Goal: Ask a question

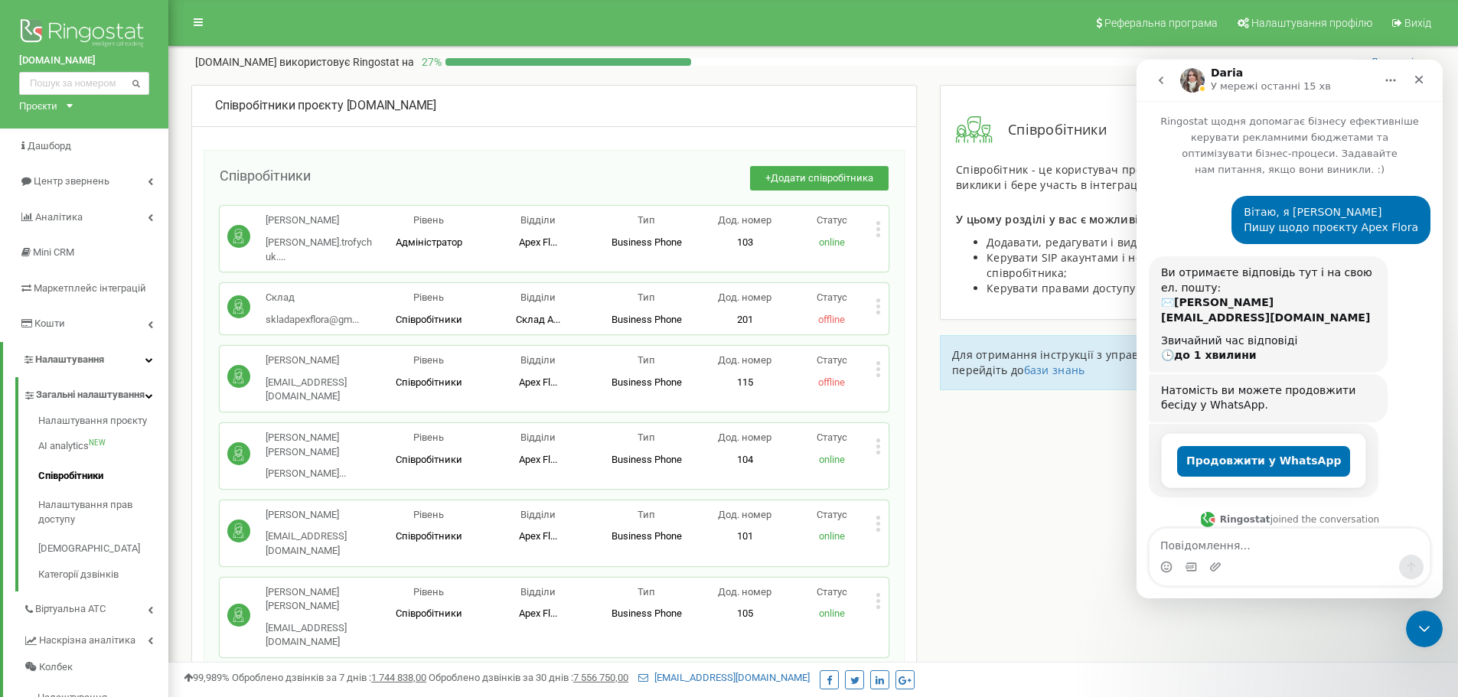
scroll to position [752, 0]
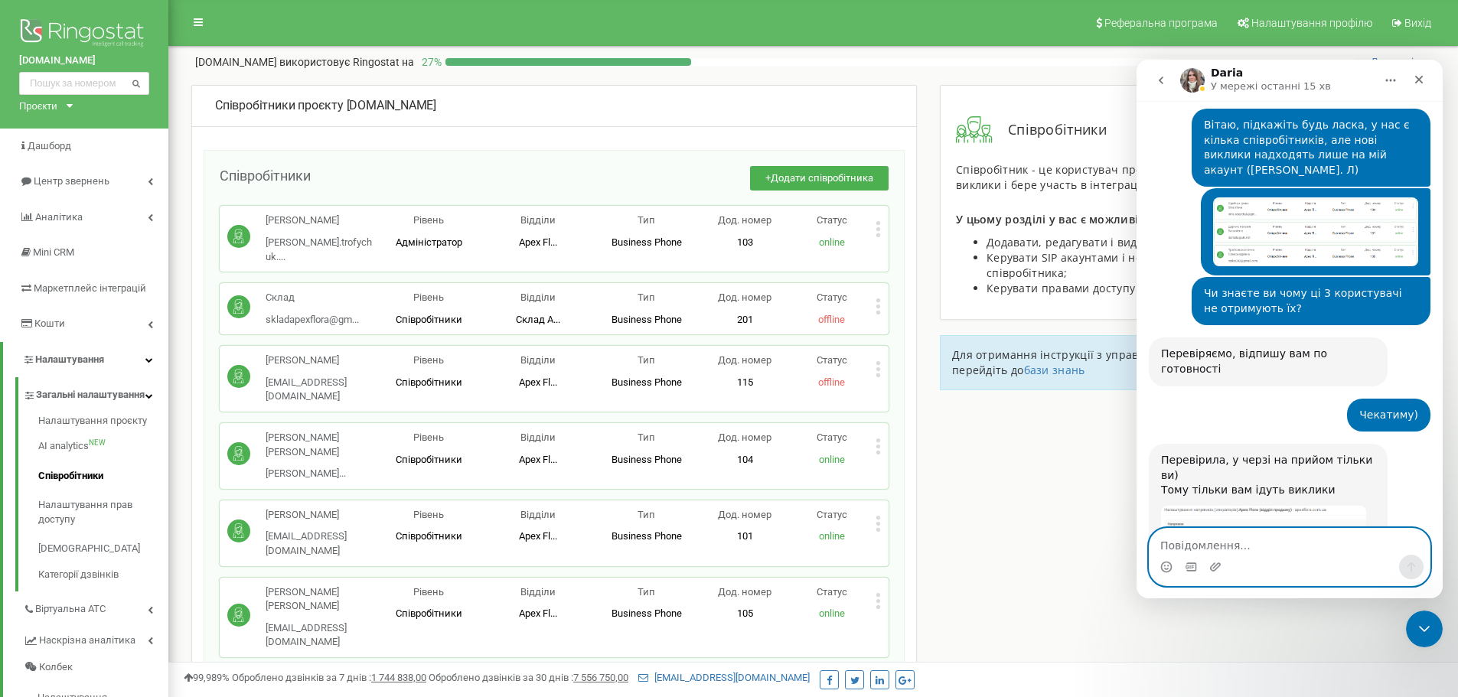
click at [1249, 537] on textarea "Повідомлення..." at bounding box center [1289, 542] width 280 height 26
type textarea "Так, будь ласка"
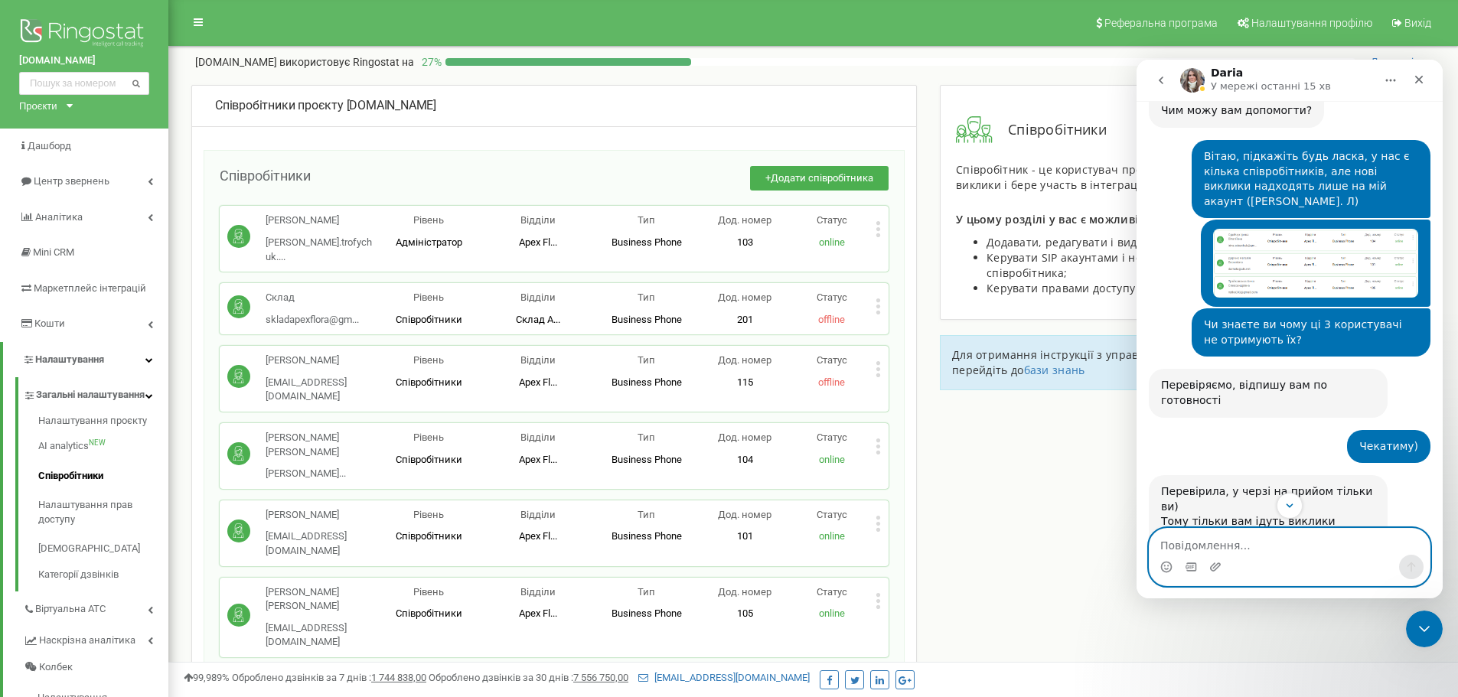
scroll to position [797, 0]
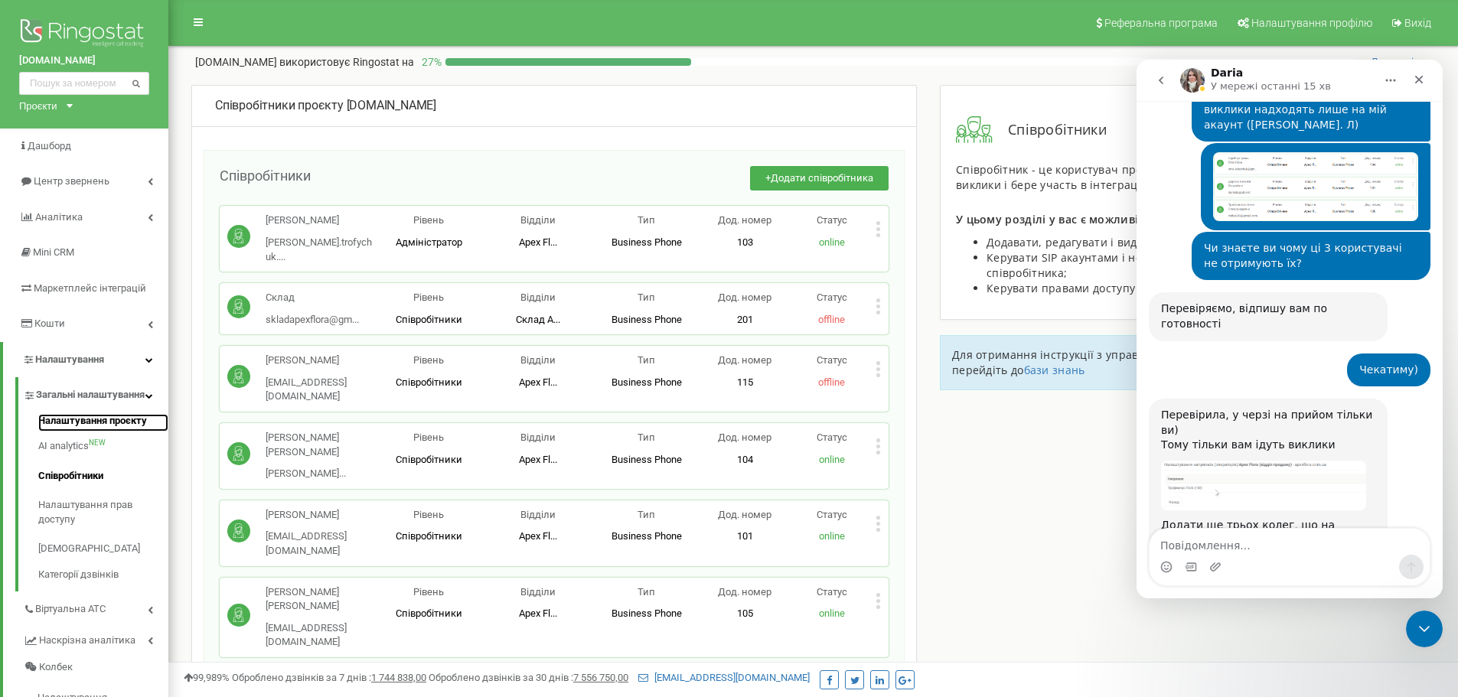
click at [112, 432] on link "Налаштування проєкту" at bounding box center [103, 423] width 130 height 18
click at [116, 432] on link "Налаштування проєкту" at bounding box center [103, 423] width 130 height 18
click at [119, 432] on link "Налаштування проєкту" at bounding box center [103, 423] width 130 height 18
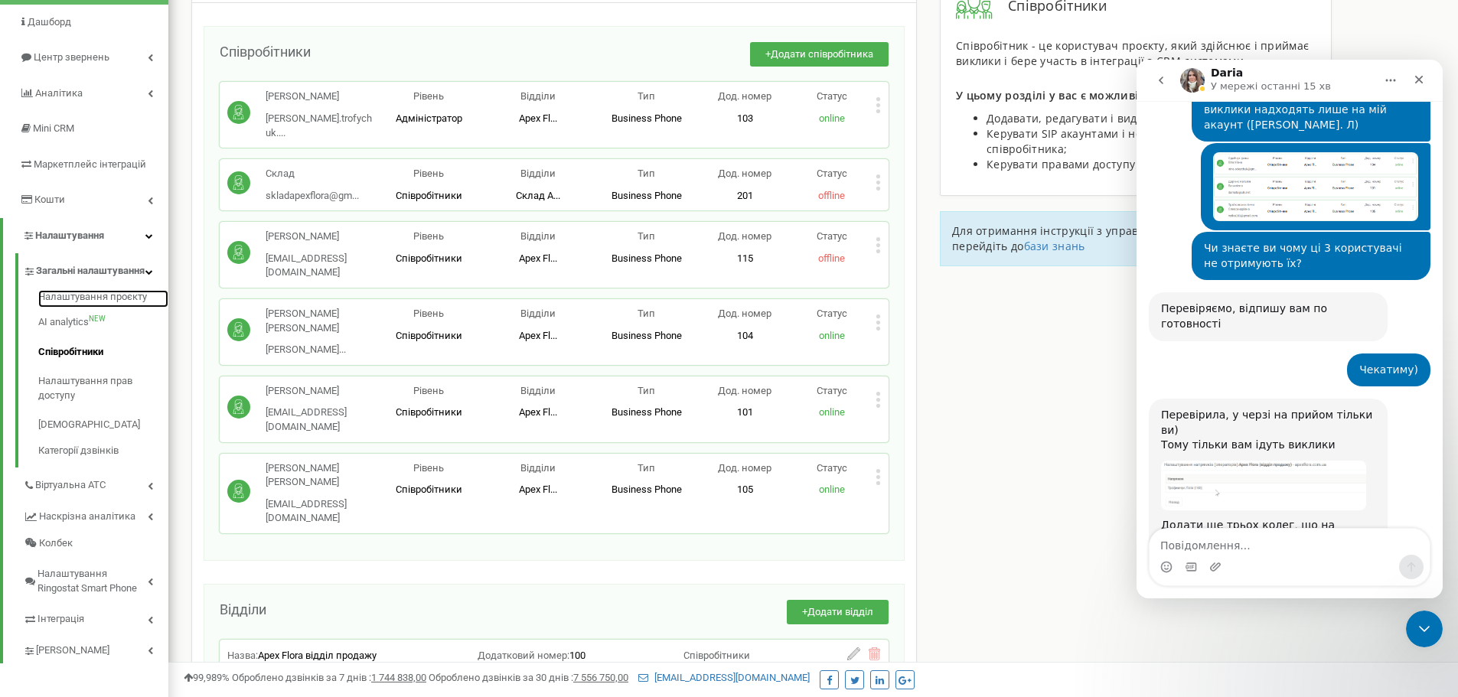
scroll to position [153, 0]
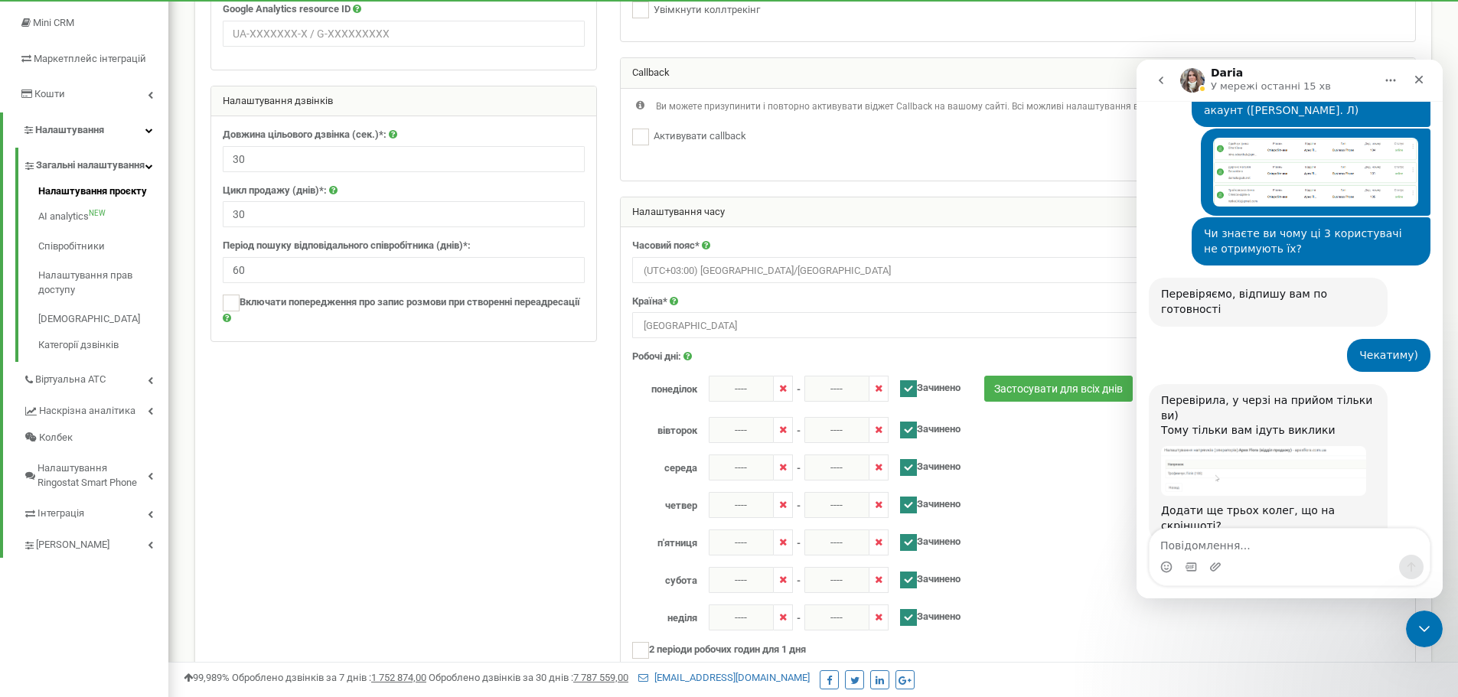
scroll to position [856, 0]
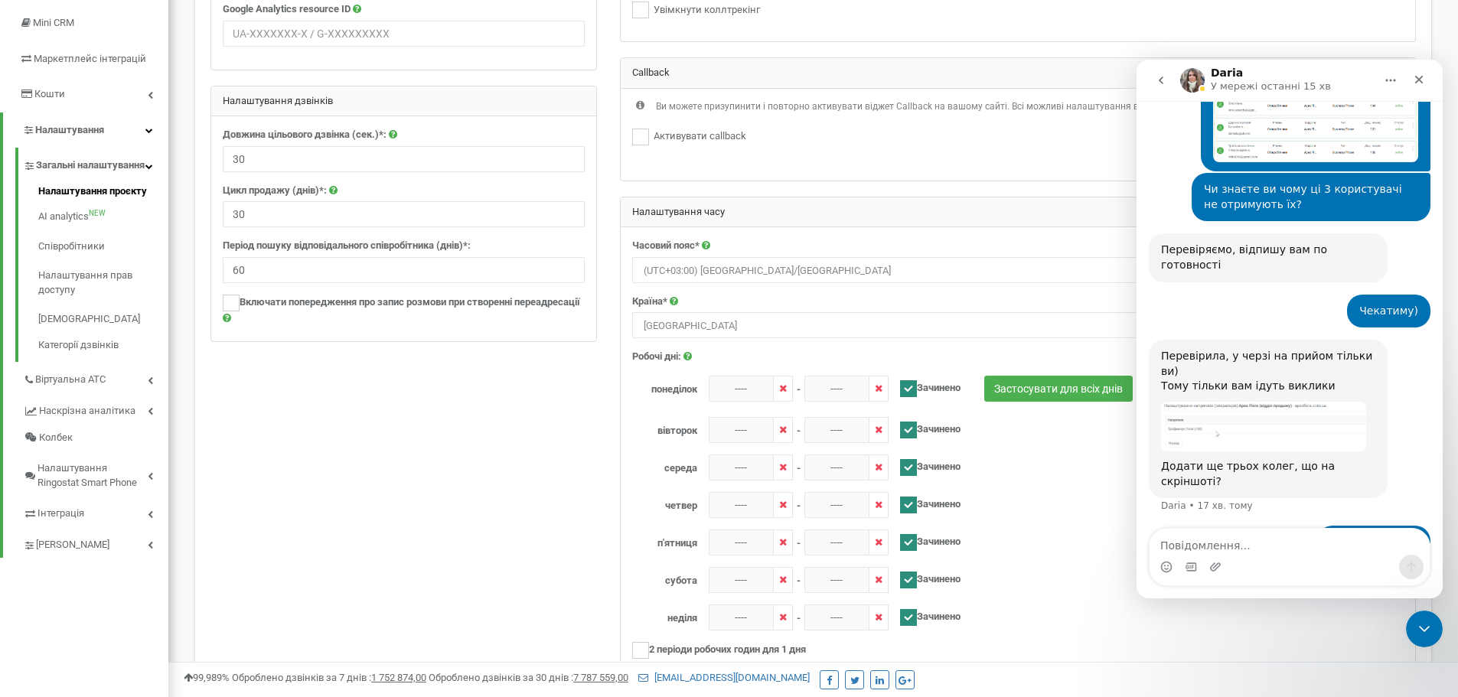
click at [1247, 402] on img "Daria каже…" at bounding box center [1263, 427] width 205 height 50
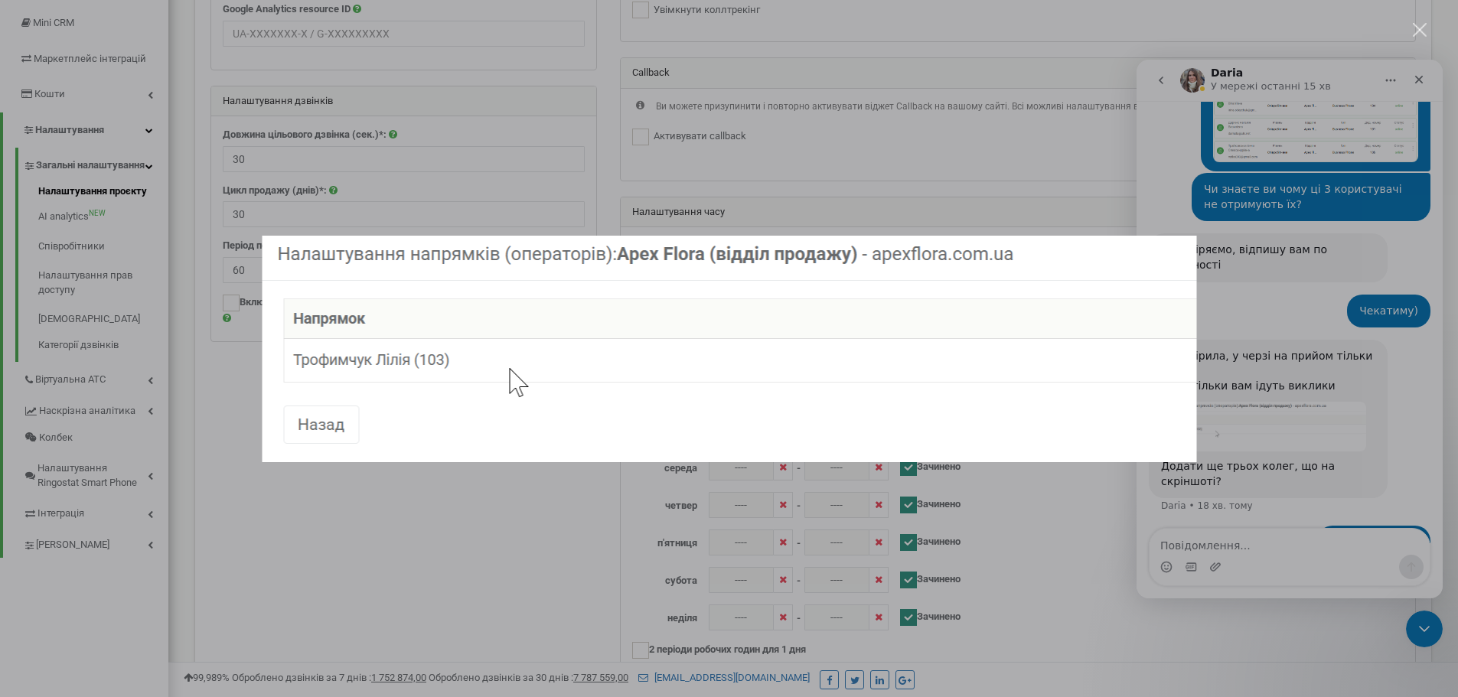
click at [1281, 380] on div "Месенджер Intercom" at bounding box center [729, 348] width 1458 height 697
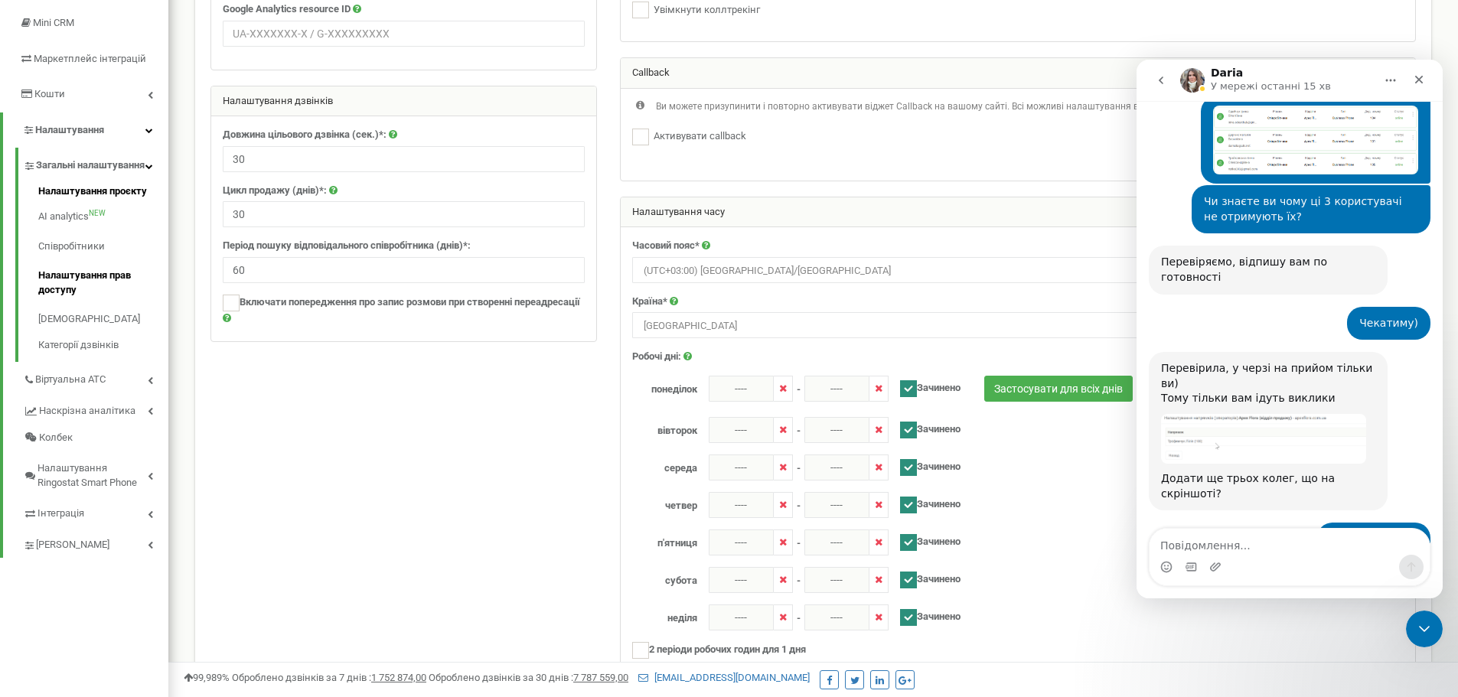
scroll to position [843, 0]
click at [1245, 415] on img "Daria каже…" at bounding box center [1263, 440] width 205 height 50
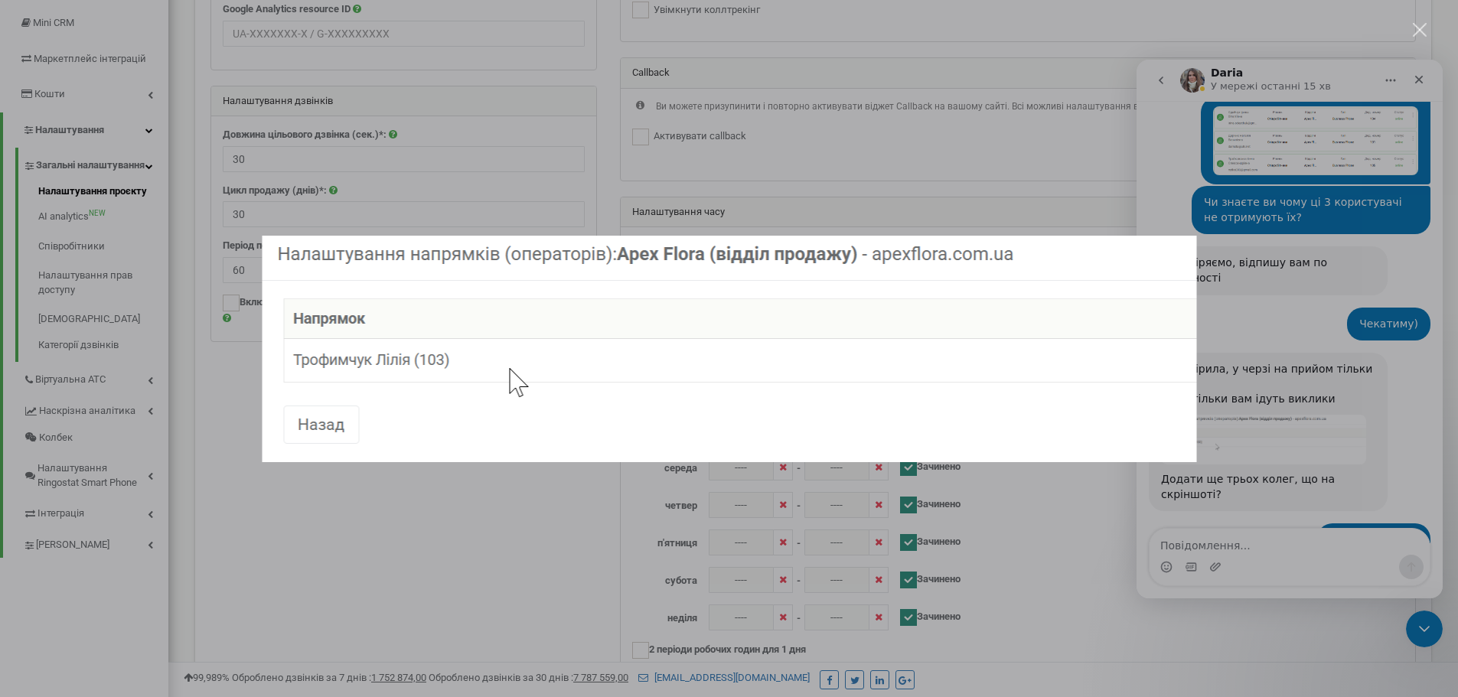
click at [1257, 361] on div "Месенджер Intercom" at bounding box center [729, 348] width 1458 height 697
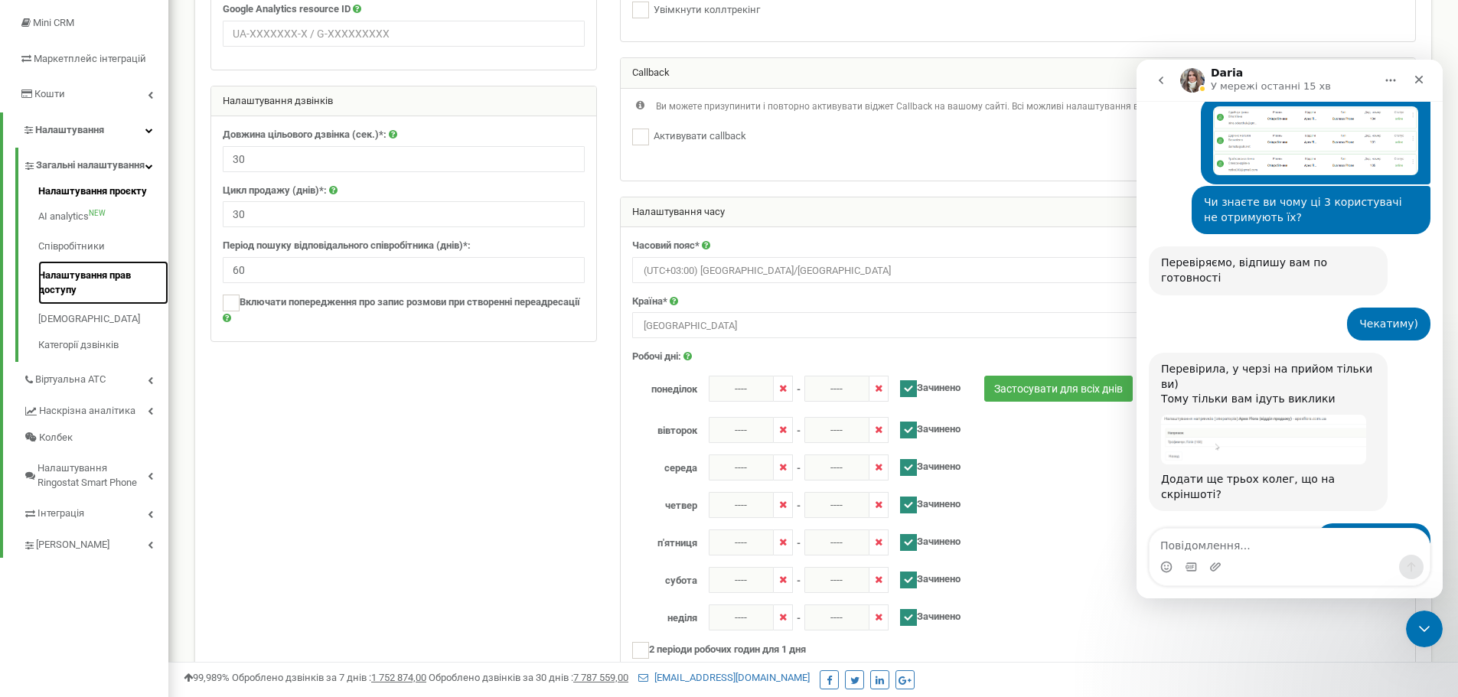
click at [118, 295] on link "Налаштування прав доступу" at bounding box center [103, 283] width 130 height 44
click at [92, 353] on link "Категорії дзвінків" at bounding box center [103, 343] width 130 height 18
click at [76, 353] on link "Категорії дзвінків" at bounding box center [103, 343] width 130 height 18
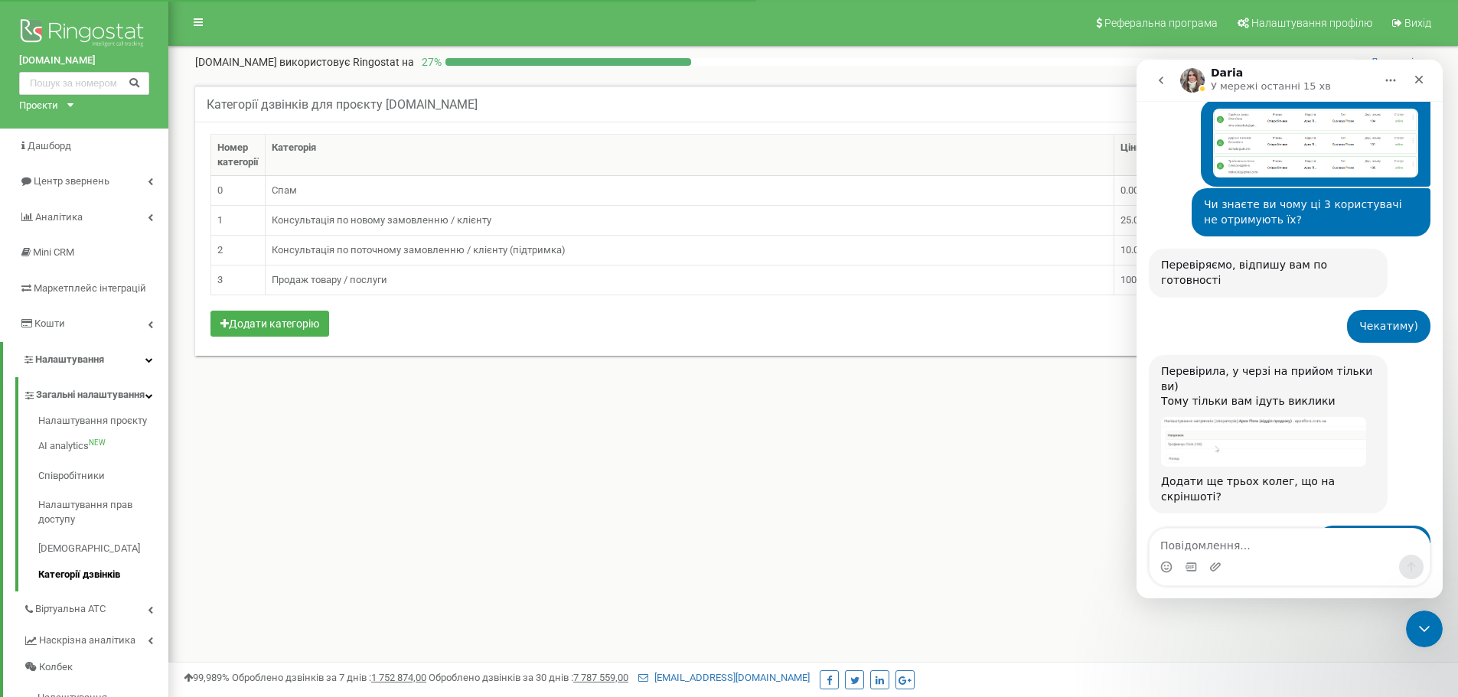
scroll to position [843, 0]
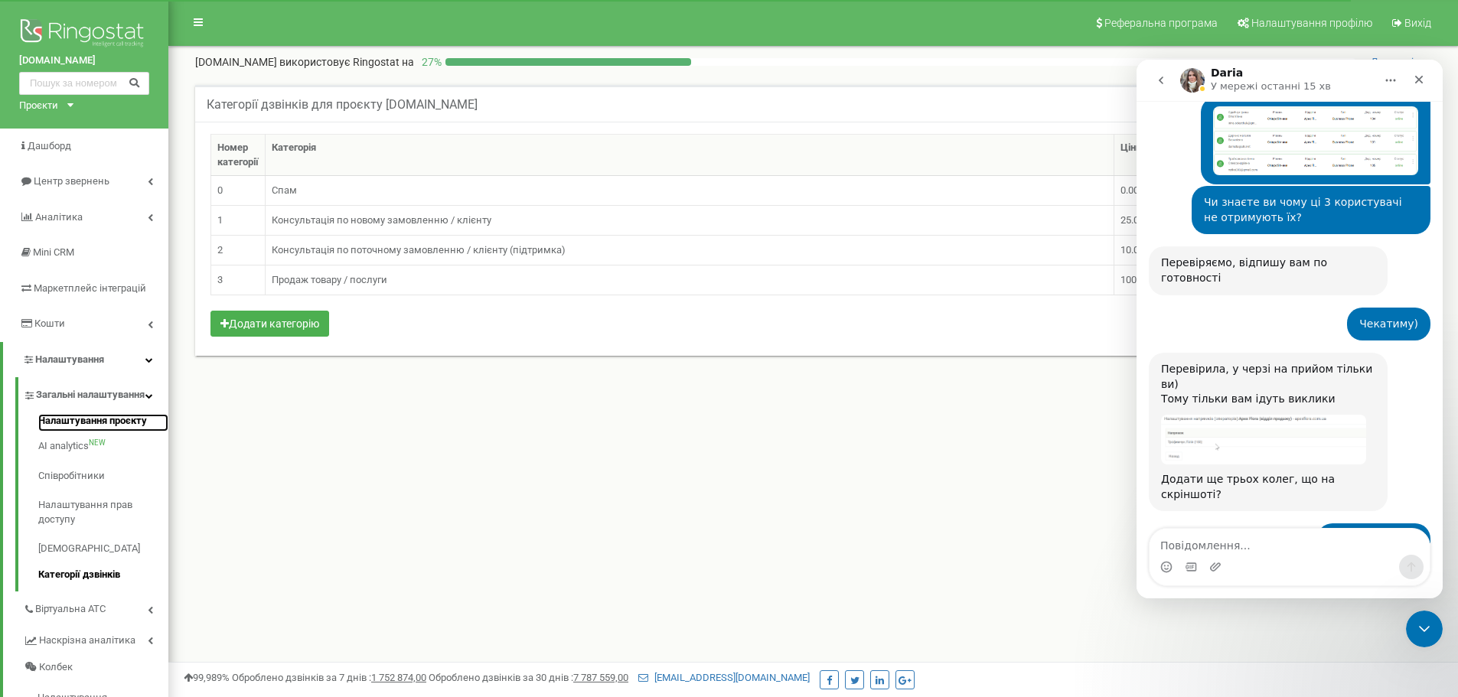
click at [67, 431] on link "Налаштування проєкту" at bounding box center [103, 423] width 130 height 18
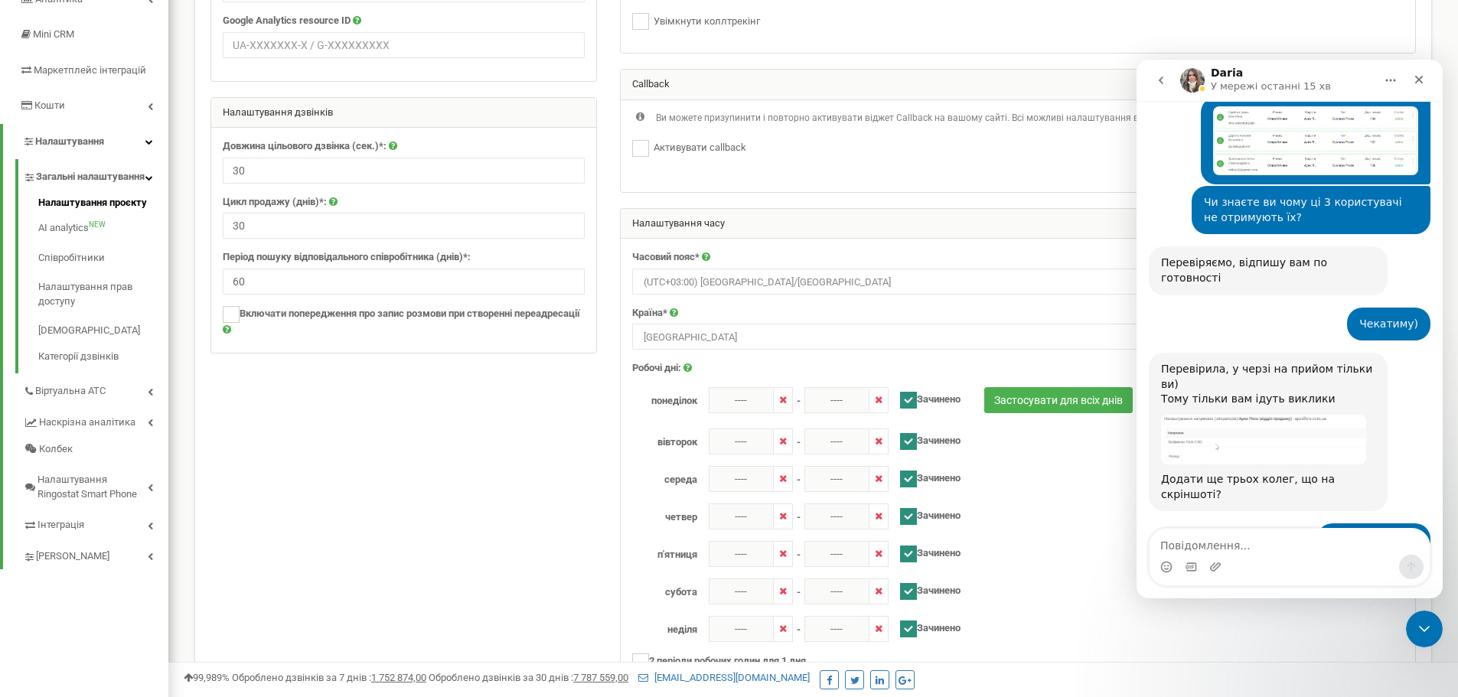
scroll to position [161, 0]
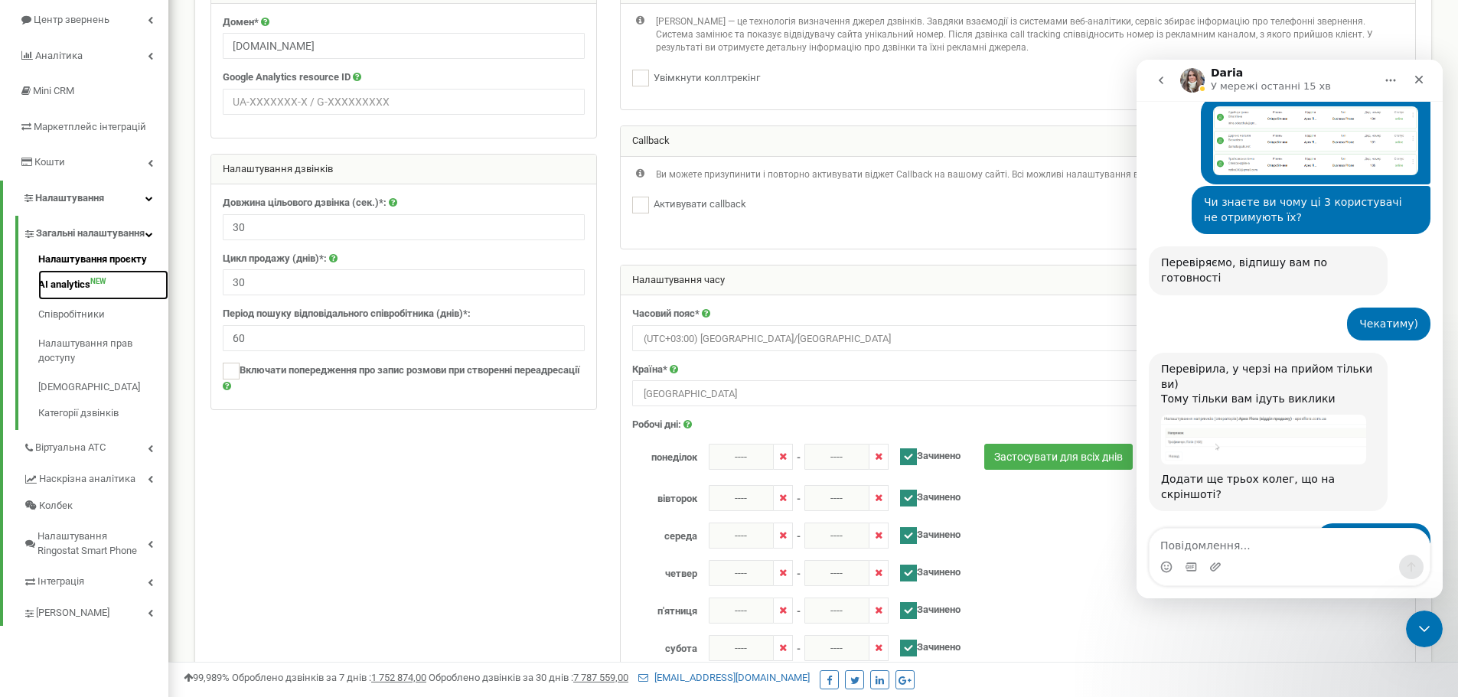
click at [107, 300] on link "AI analytics NEW" at bounding box center [103, 285] width 130 height 30
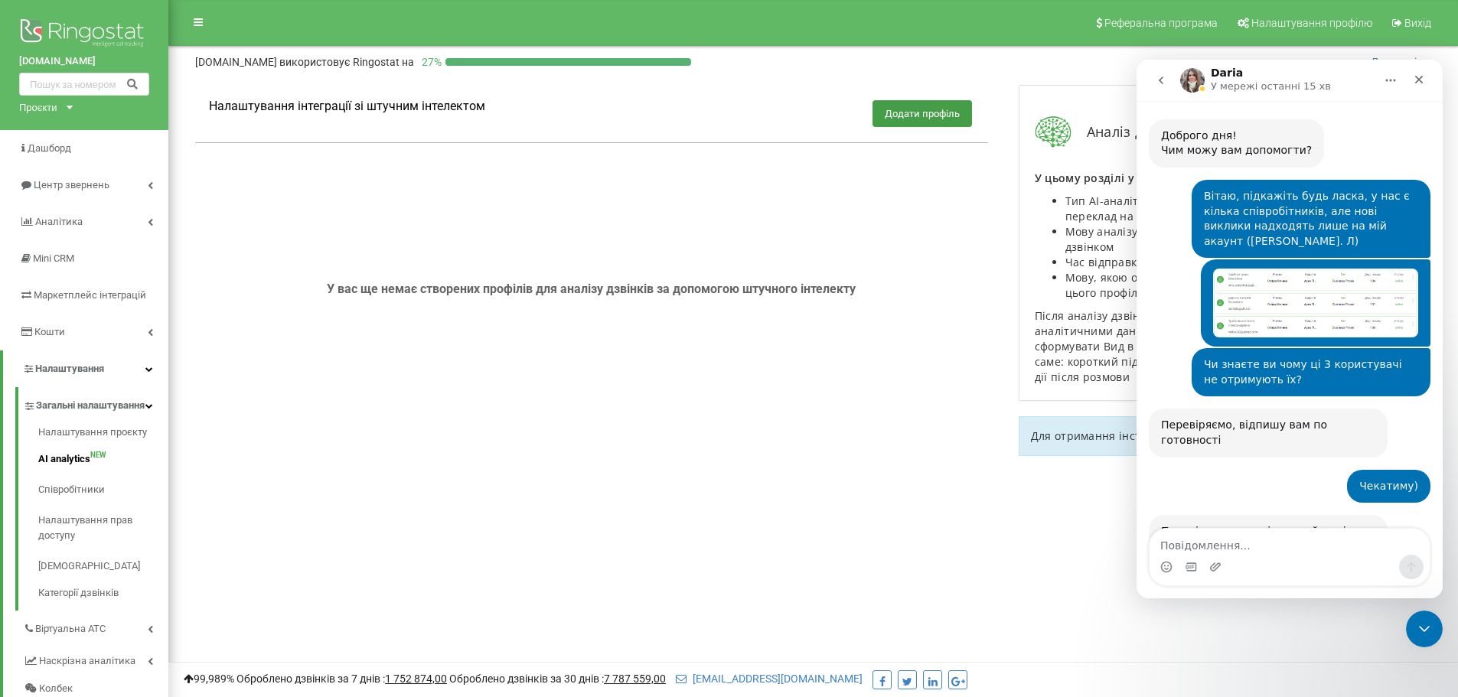
scroll to position [843, 0]
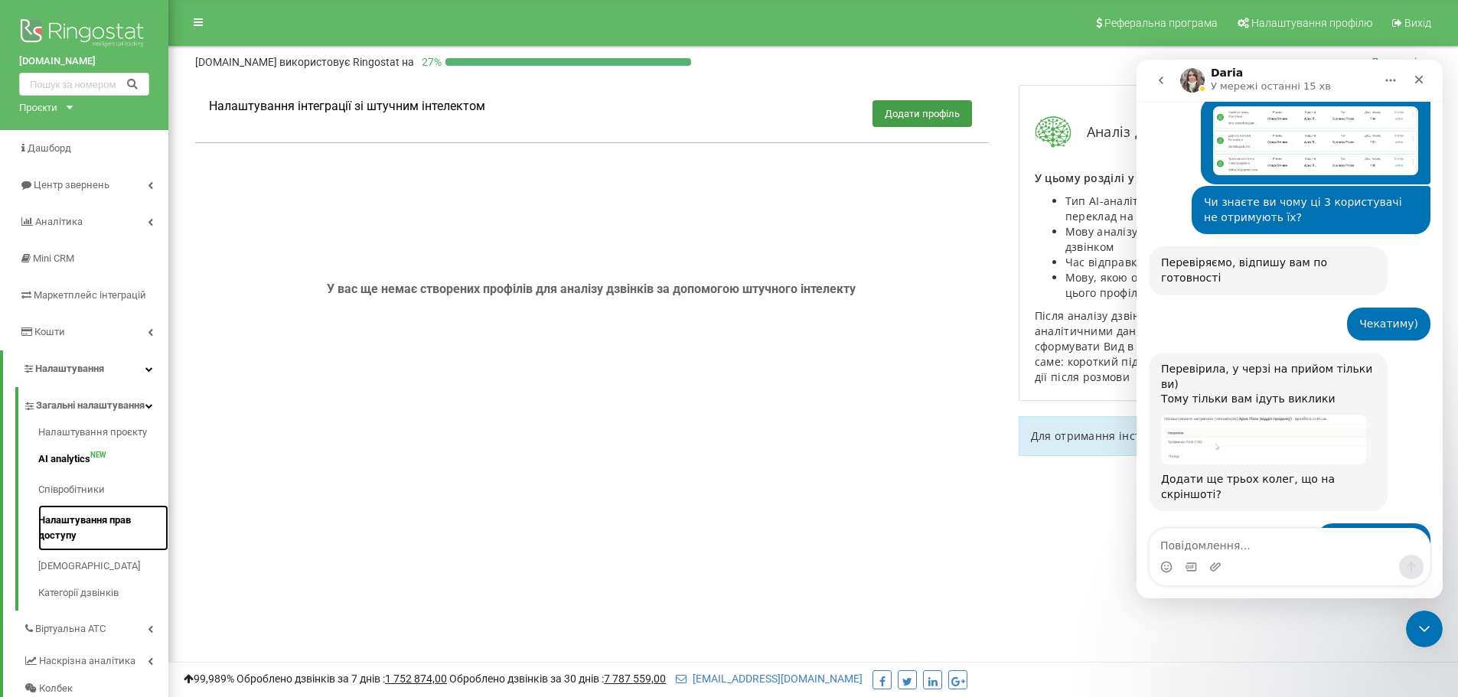
click at [96, 539] on link "Налаштування прав доступу" at bounding box center [103, 528] width 130 height 46
click at [98, 534] on link "Налаштування прав доступу" at bounding box center [103, 528] width 130 height 46
click at [59, 582] on link "Сповіщення" at bounding box center [103, 566] width 130 height 31
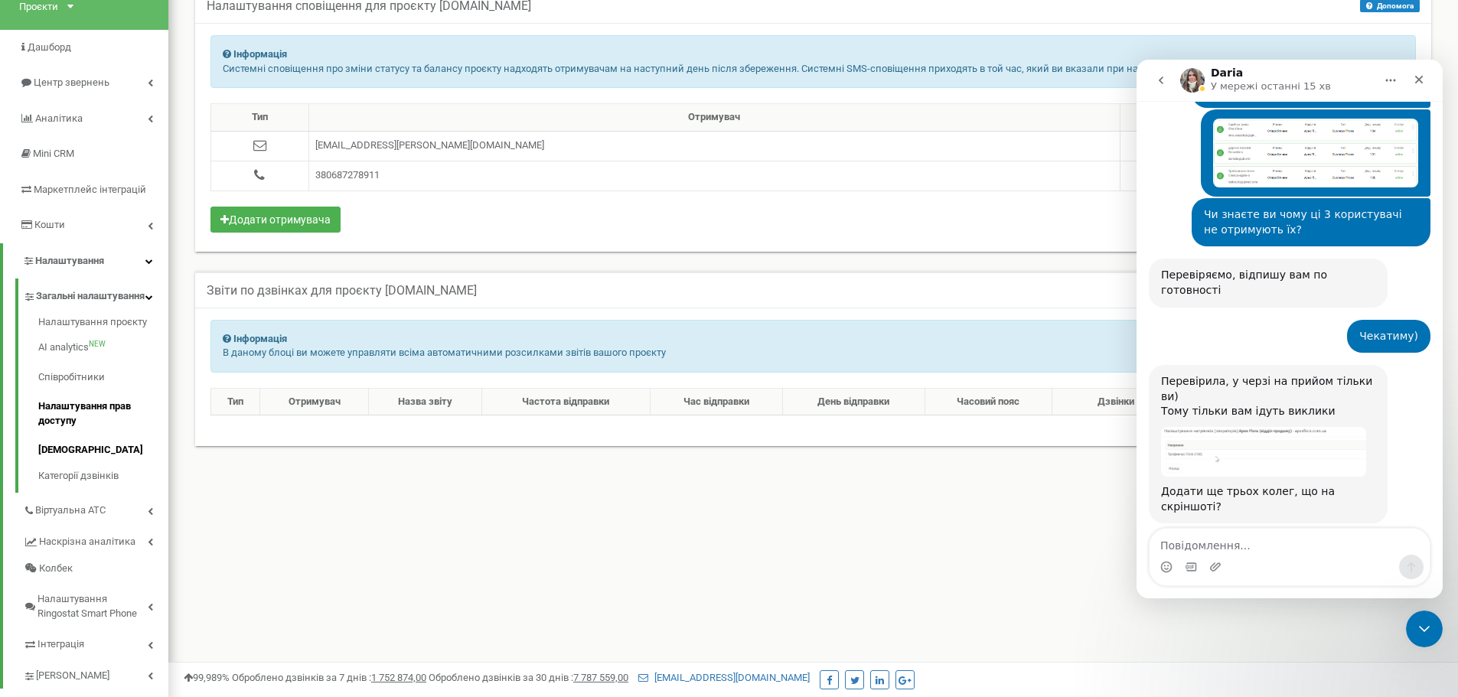
scroll to position [153, 0]
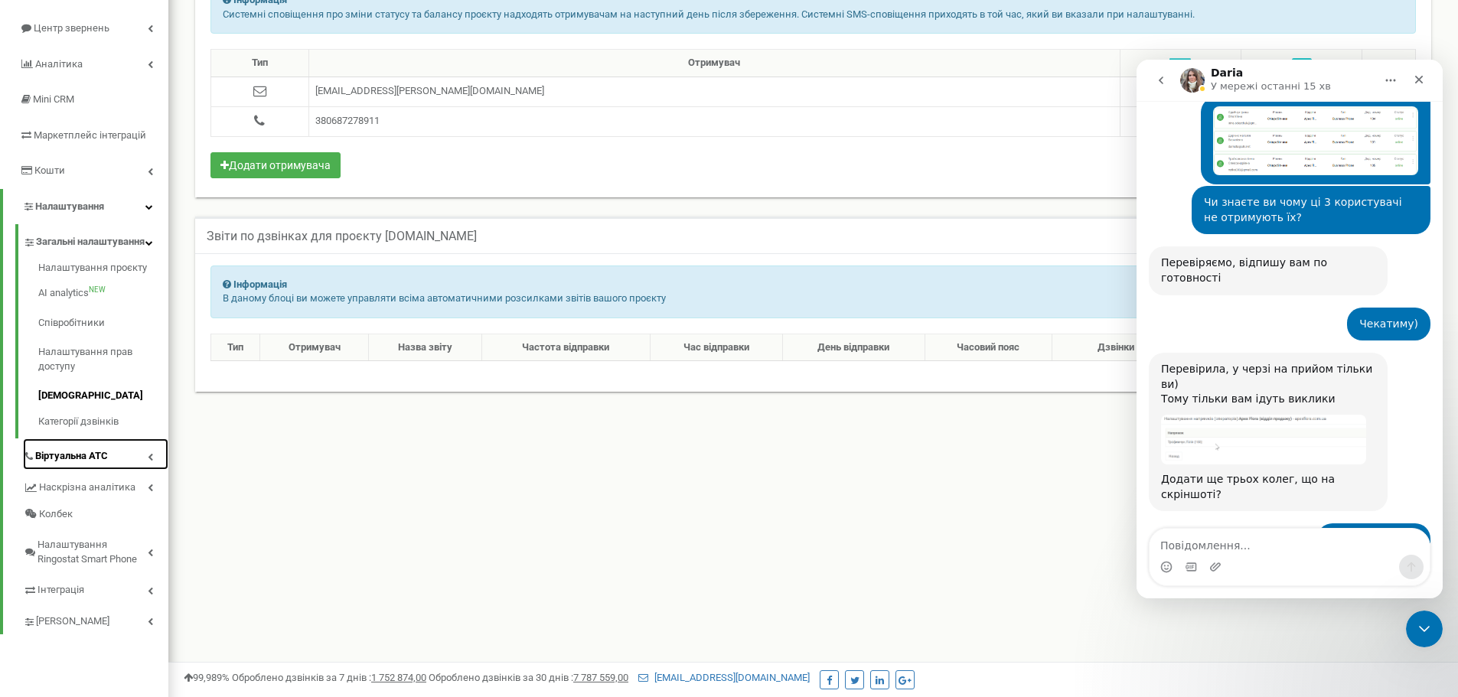
click at [145, 469] on link "Віртуальна АТС" at bounding box center [95, 453] width 145 height 31
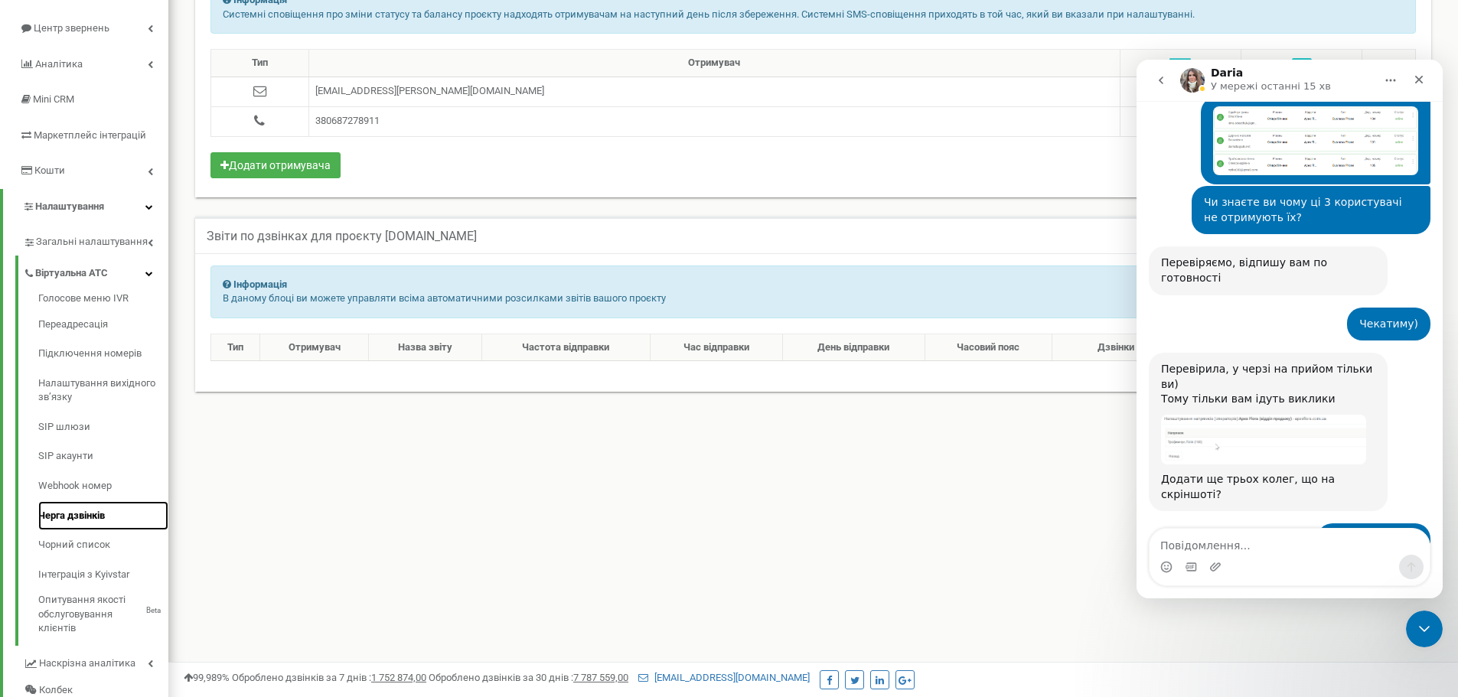
click at [98, 514] on link "Черга дзвінків" at bounding box center [103, 516] width 130 height 30
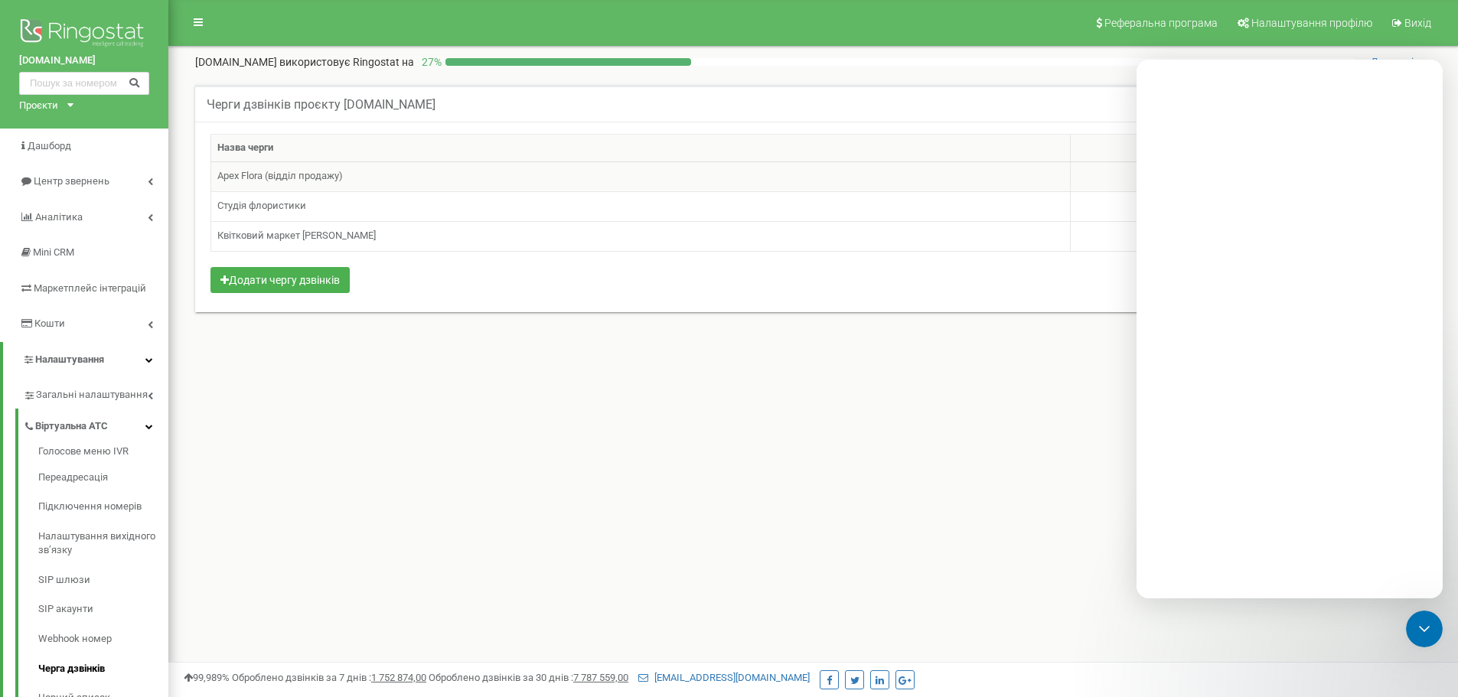
click at [309, 177] on td "Apex Flora (відділ продажу)" at bounding box center [640, 176] width 859 height 30
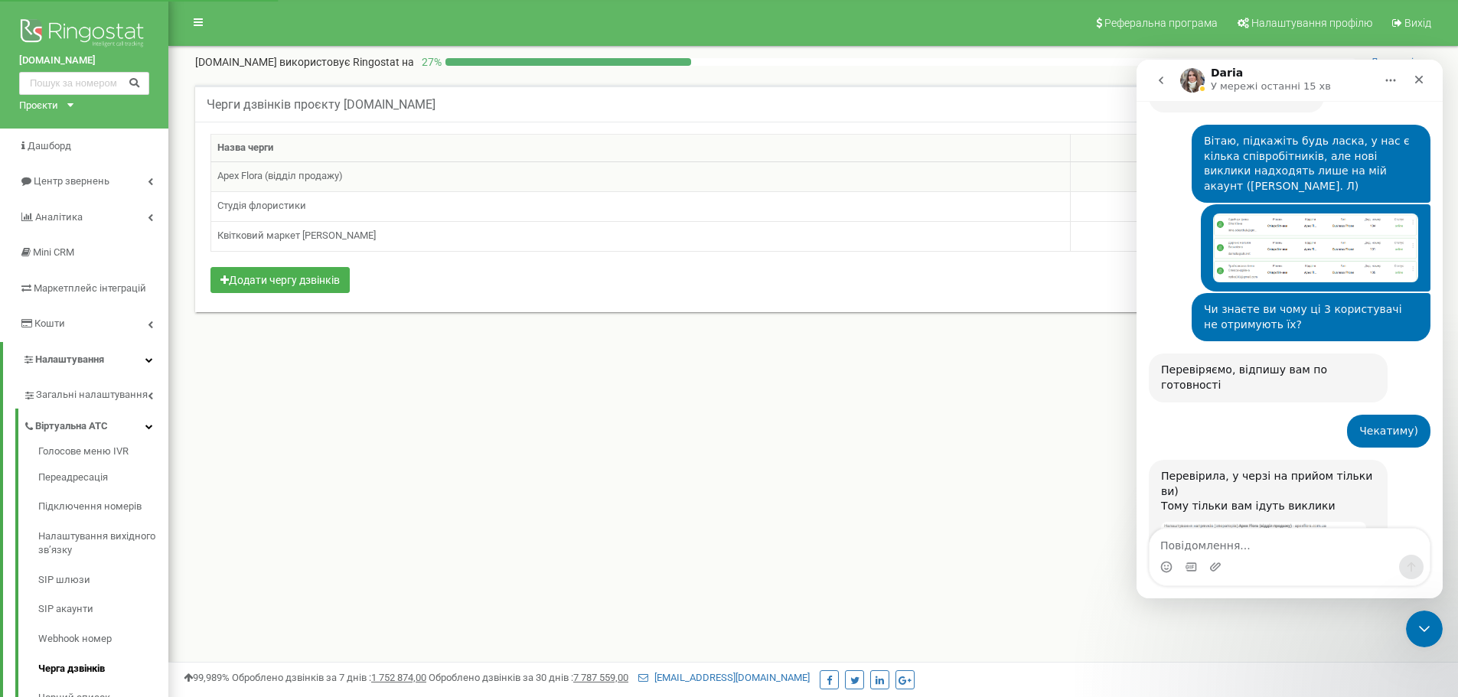
scroll to position [843, 0]
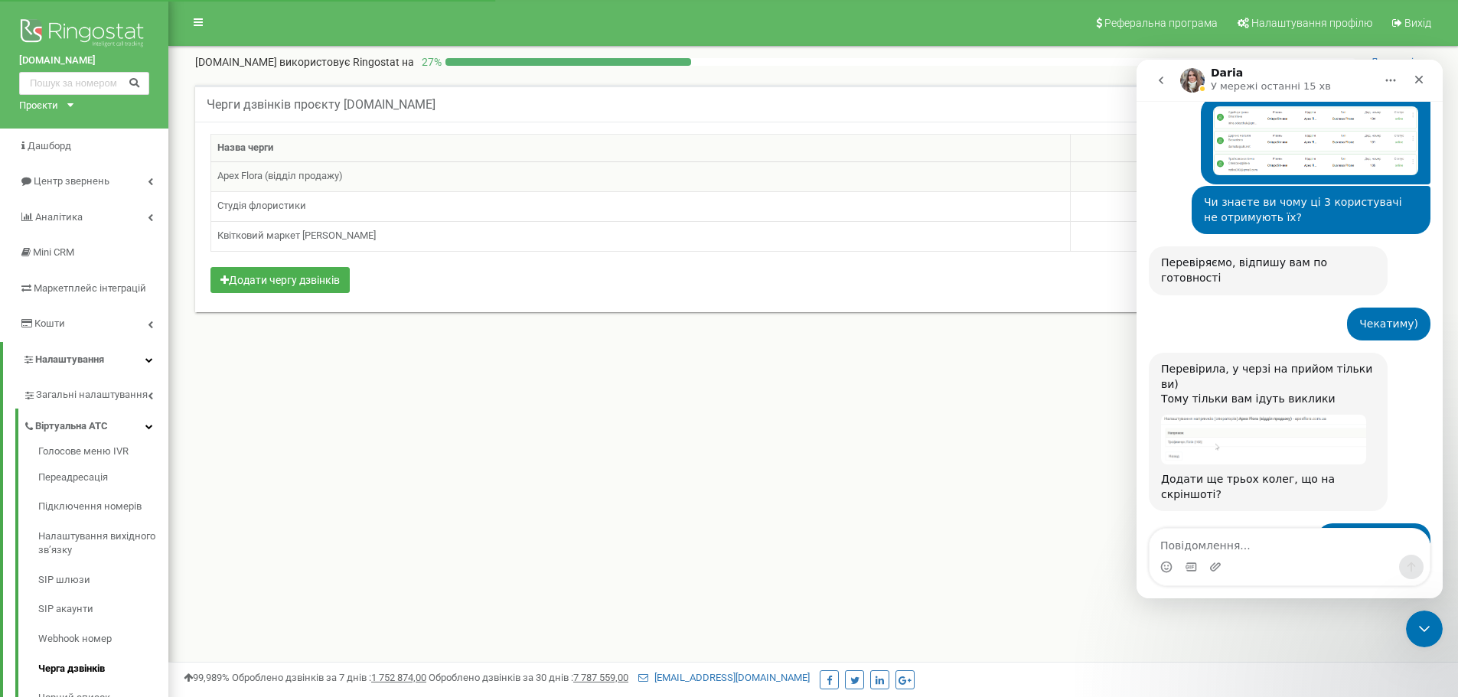
click at [309, 177] on td "Apex Flora (відділ продажу)" at bounding box center [640, 176] width 859 height 30
click at [1229, 415] on img "Daria каже…" at bounding box center [1263, 440] width 205 height 50
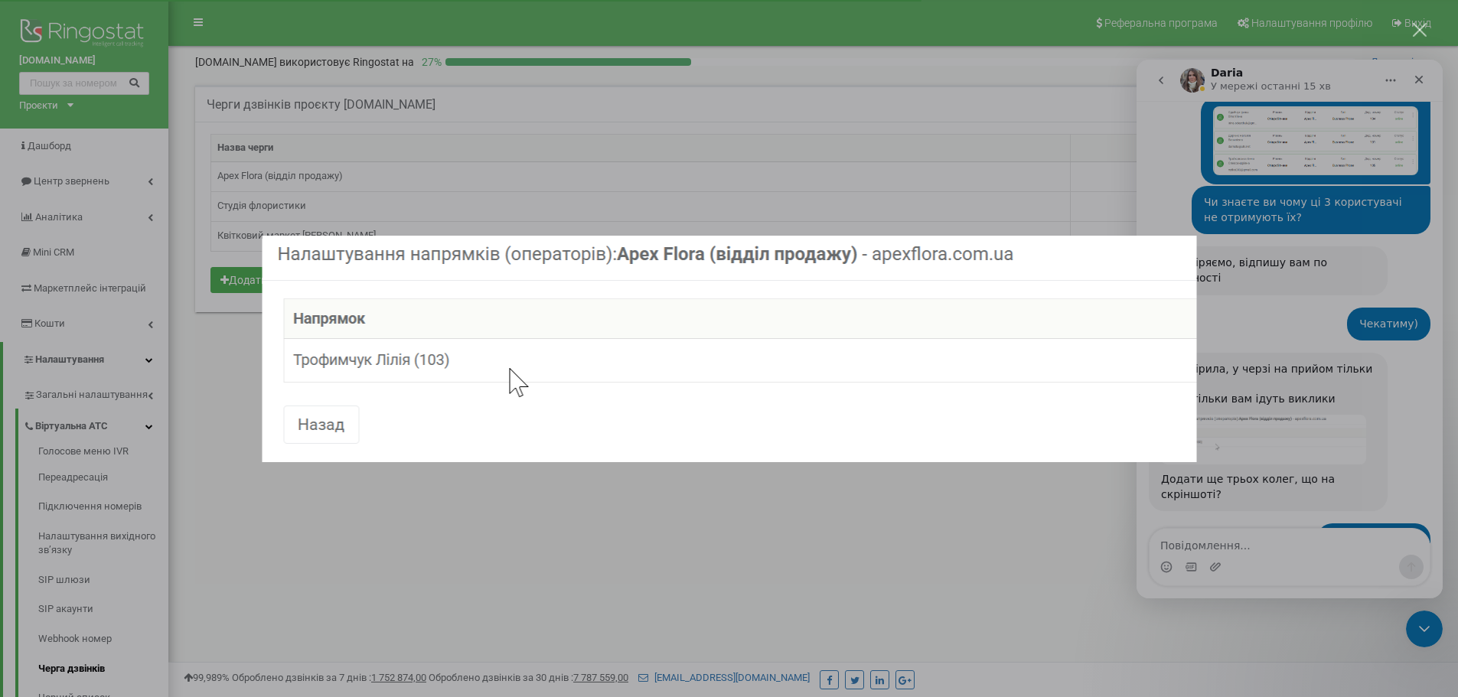
scroll to position [0, 0]
click at [1222, 346] on div "Месенджер Intercom" at bounding box center [729, 348] width 1458 height 697
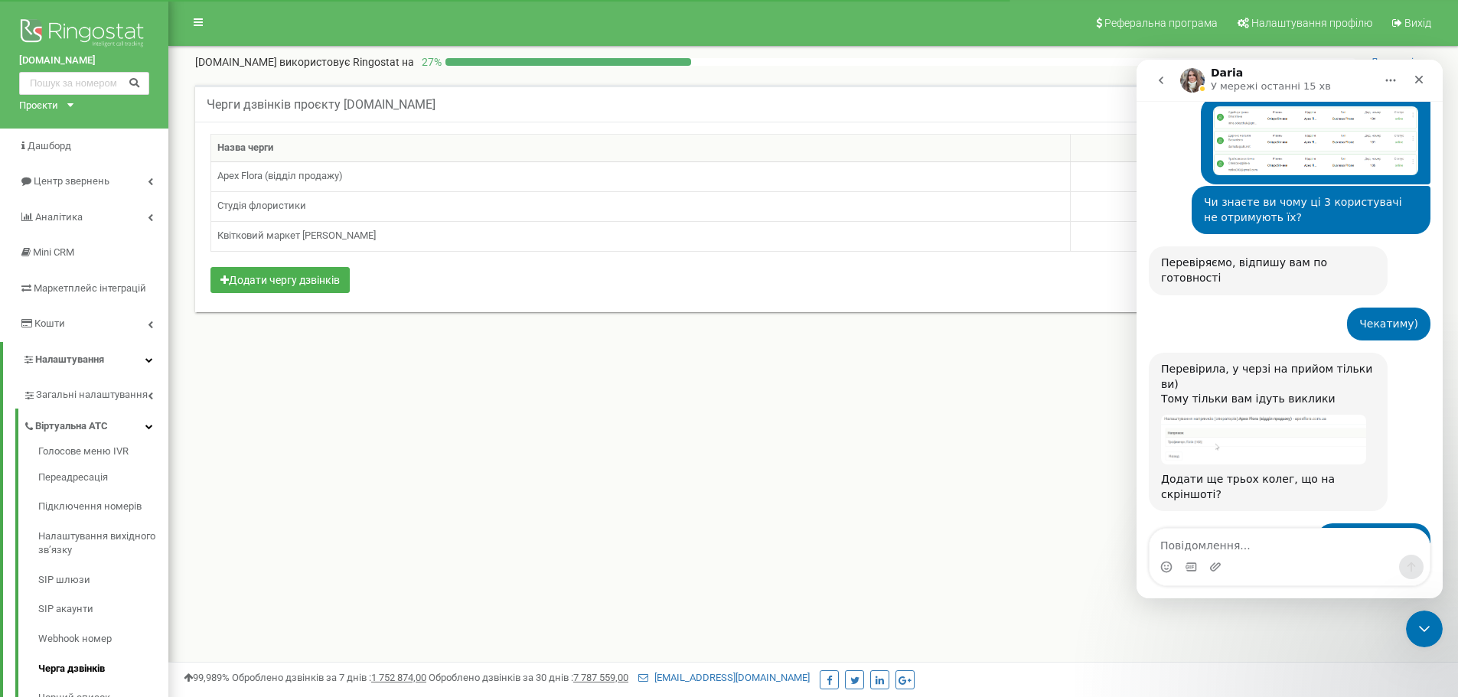
drag, startPoint x: 1229, startPoint y: 369, endPoint x: 1221, endPoint y: 346, distance: 24.2
click at [1221, 415] on img "Daria каже…" at bounding box center [1263, 440] width 205 height 50
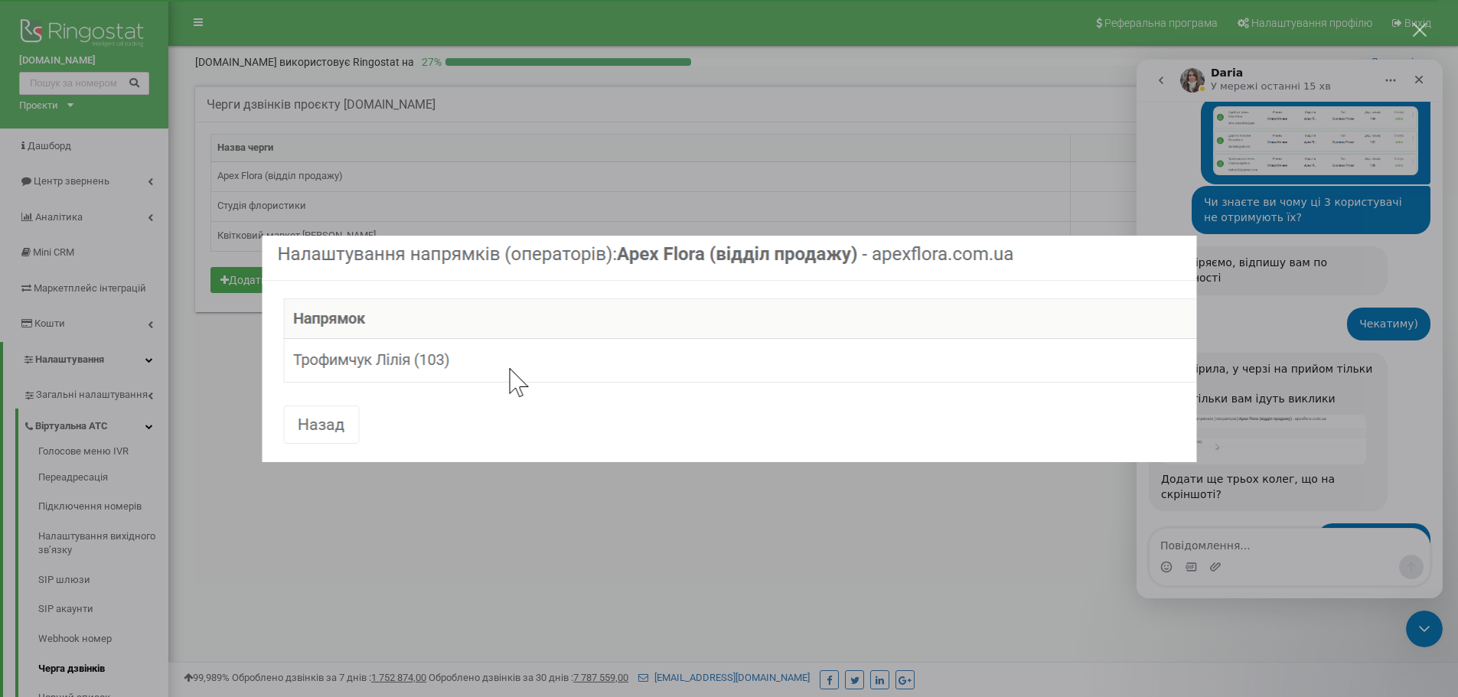
click at [559, 604] on div "Месенджер Intercom" at bounding box center [729, 348] width 1458 height 697
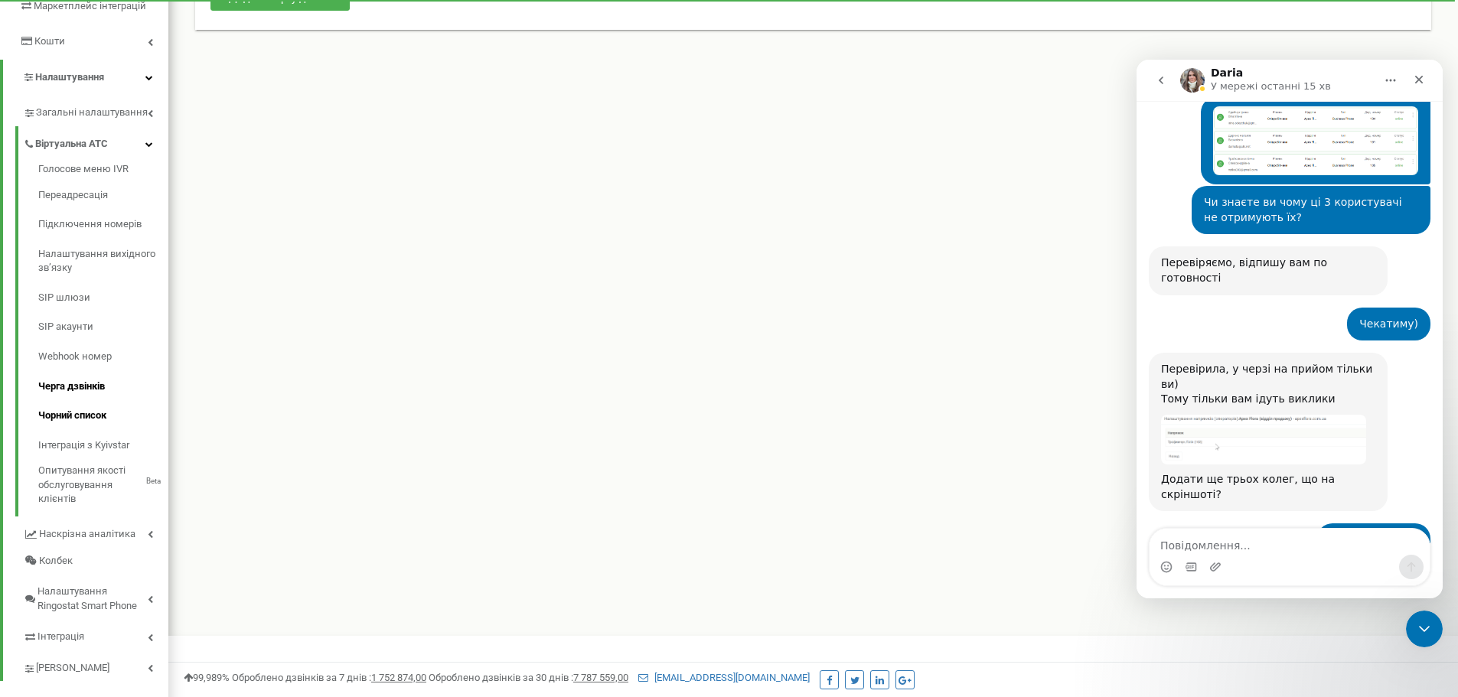
scroll to position [305, 0]
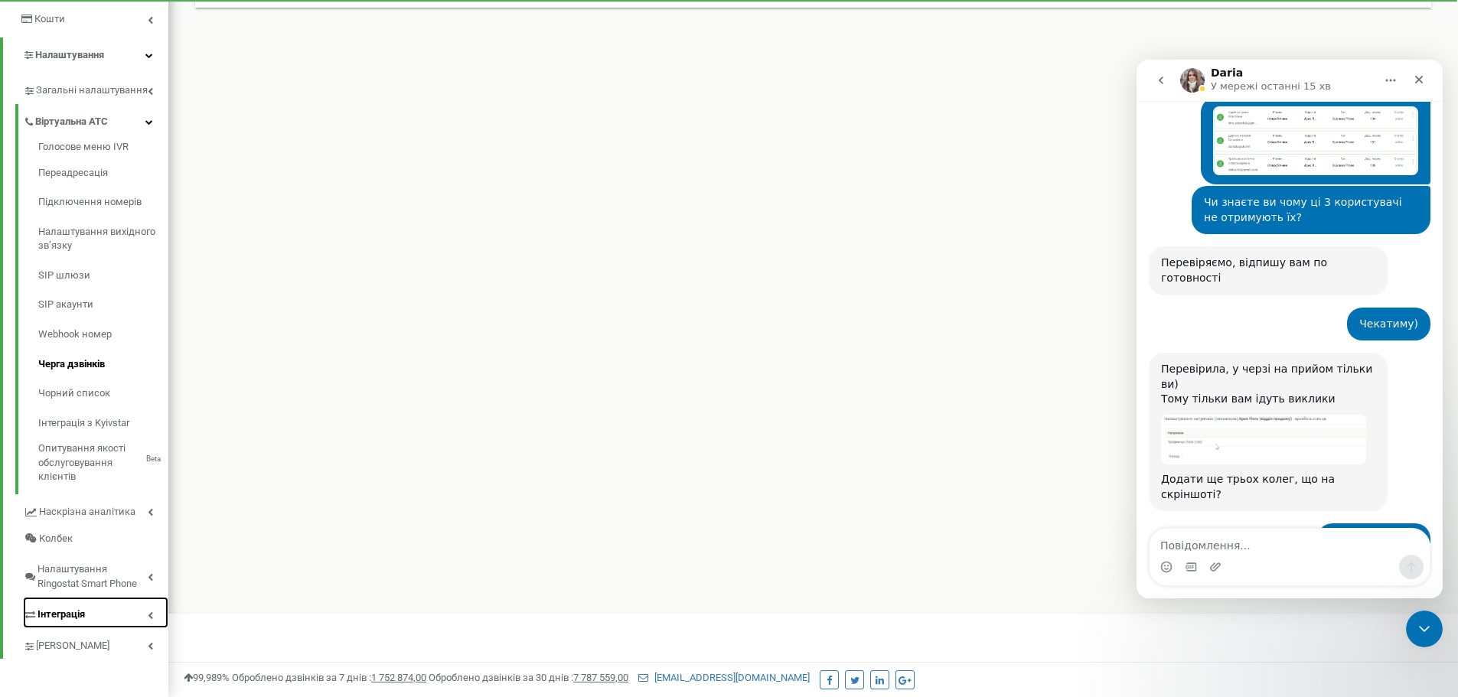
click at [149, 622] on link "Інтеграція" at bounding box center [95, 612] width 145 height 31
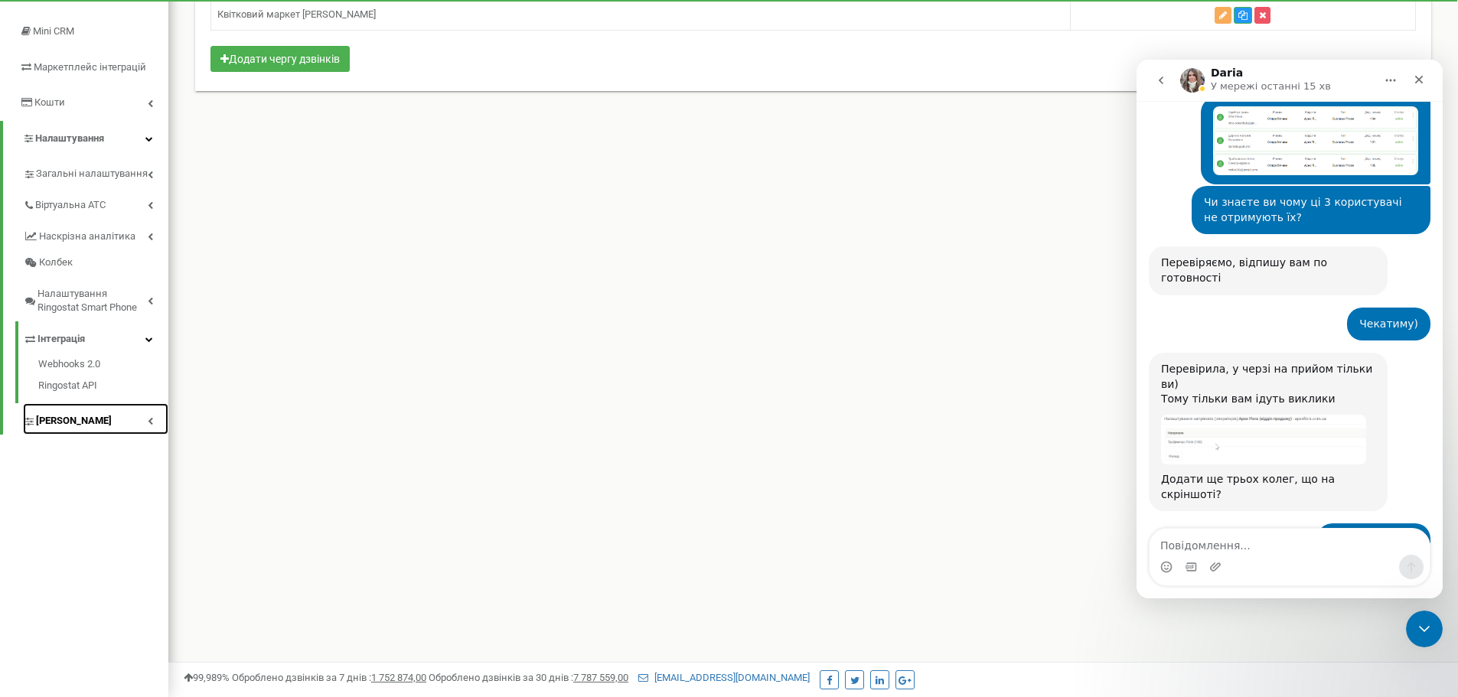
click at [149, 415] on link "Коллтрекінг" at bounding box center [95, 418] width 145 height 31
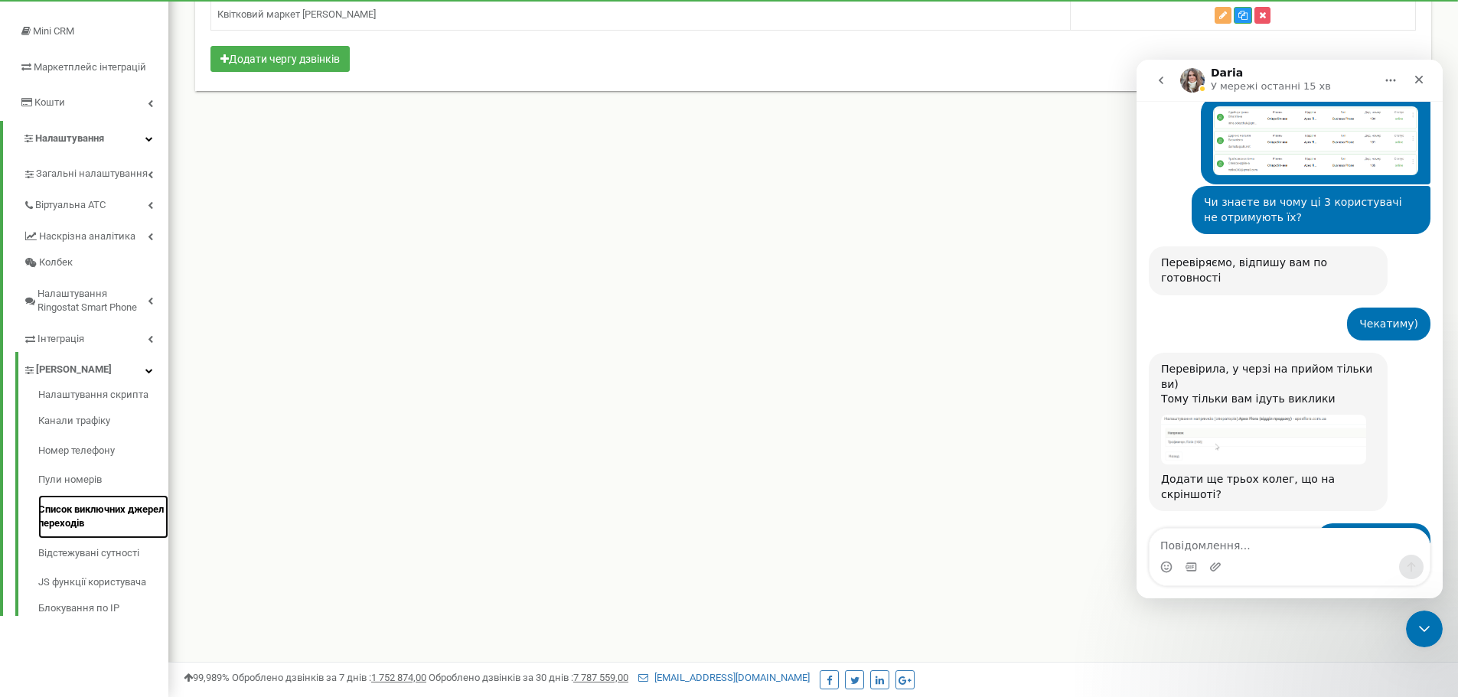
click at [116, 510] on link "Список виключних джерел переходів" at bounding box center [103, 517] width 130 height 44
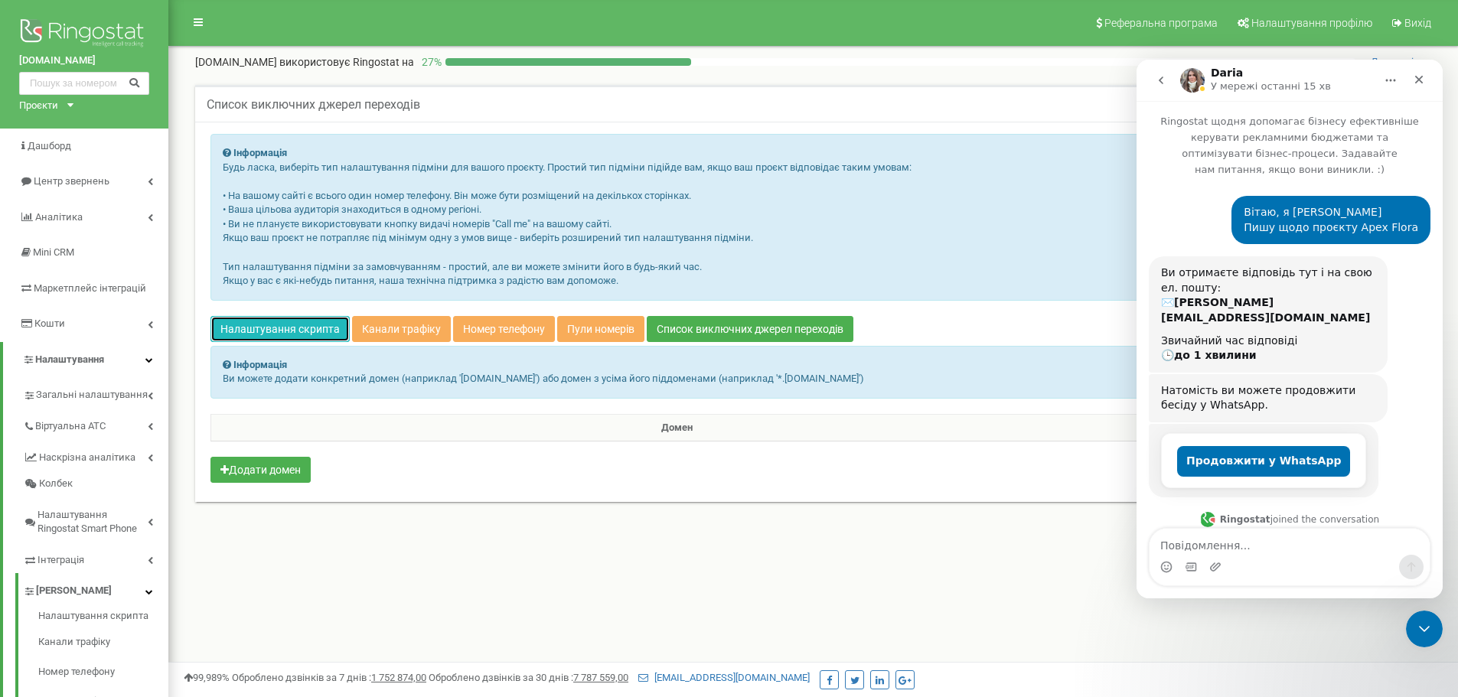
click at [250, 328] on link "Налаштування скрипта" at bounding box center [279, 329] width 139 height 26
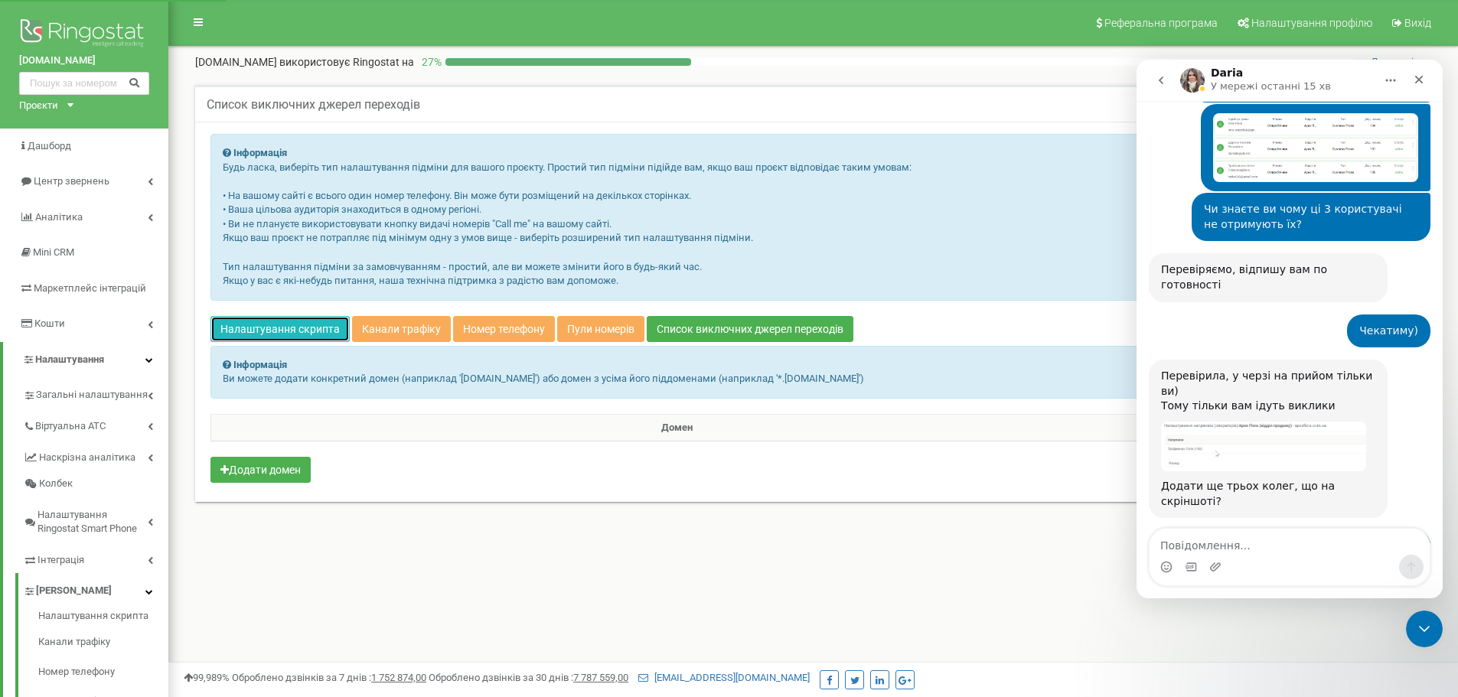
scroll to position [843, 0]
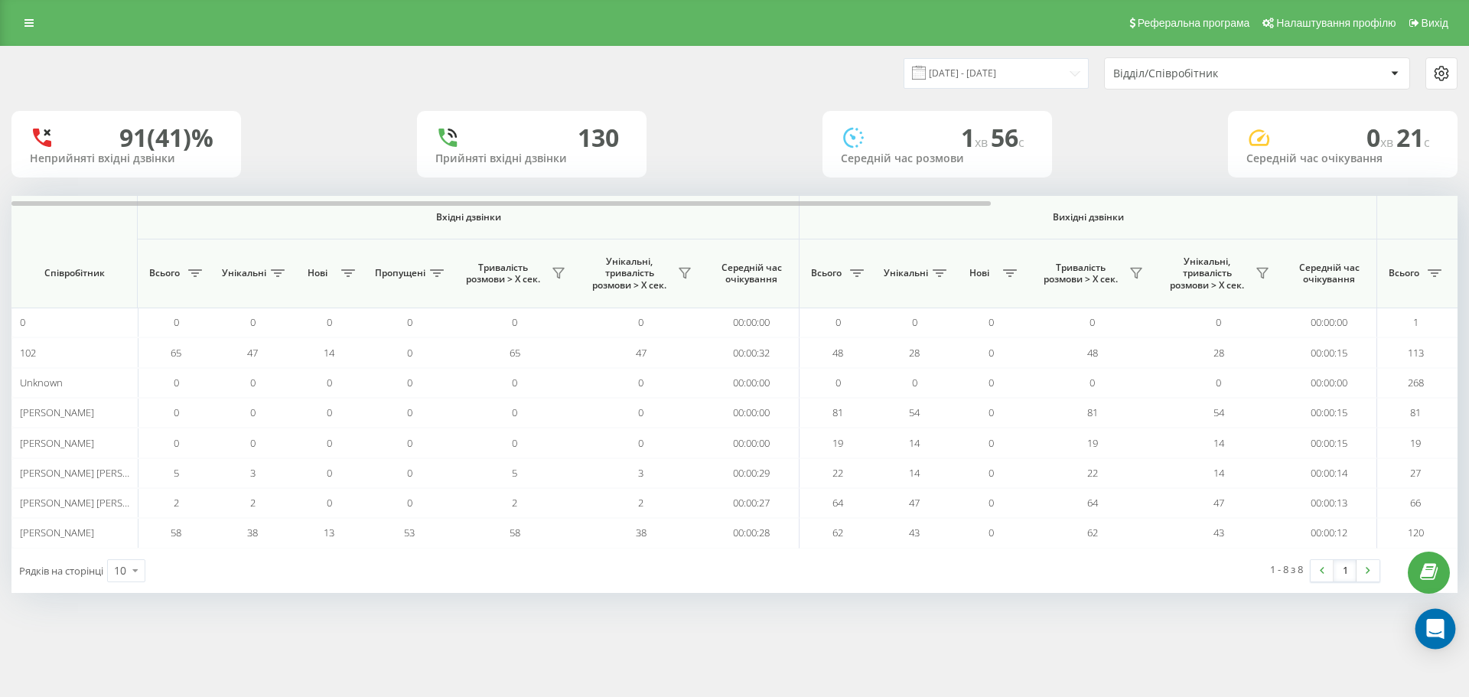
click at [1436, 622] on icon "Open Intercom Messenger" at bounding box center [1435, 629] width 18 height 20
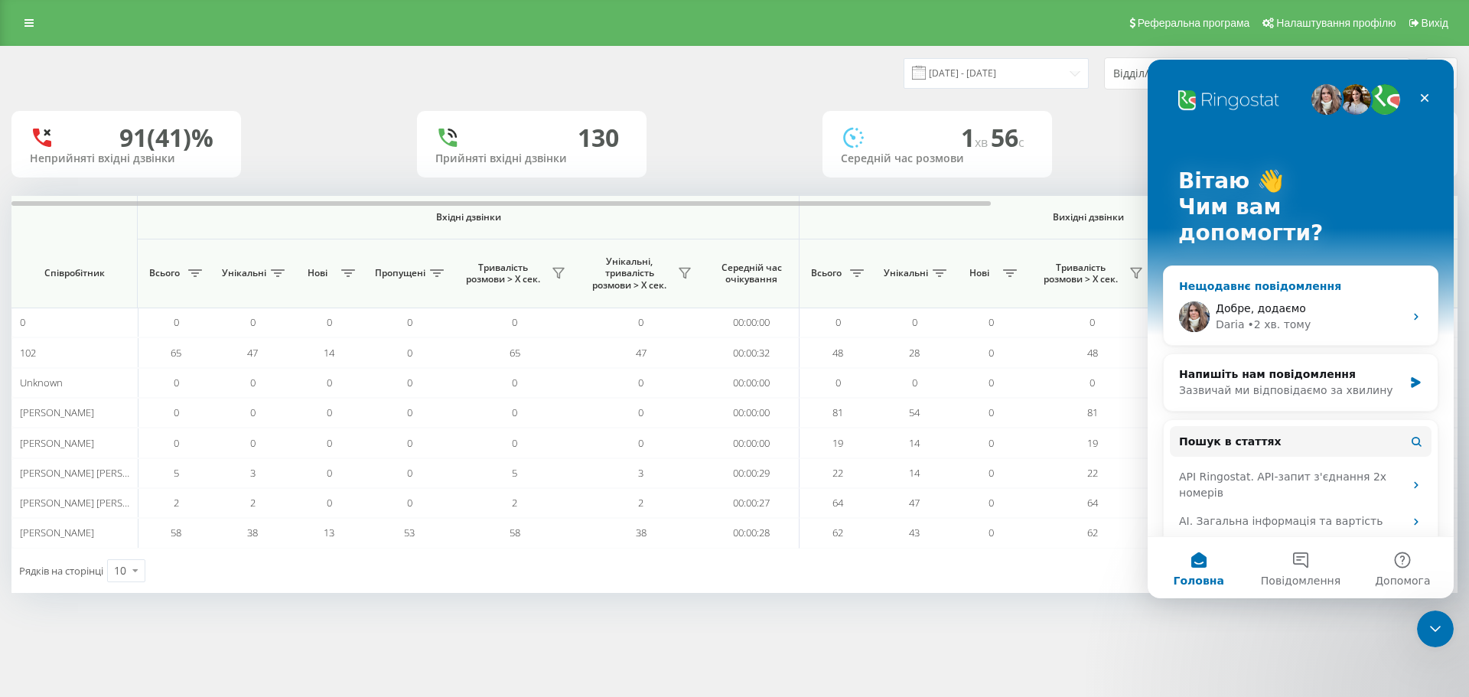
click at [1311, 317] on div "[PERSON_NAME] • 2 хв. тому" at bounding box center [1310, 325] width 188 height 16
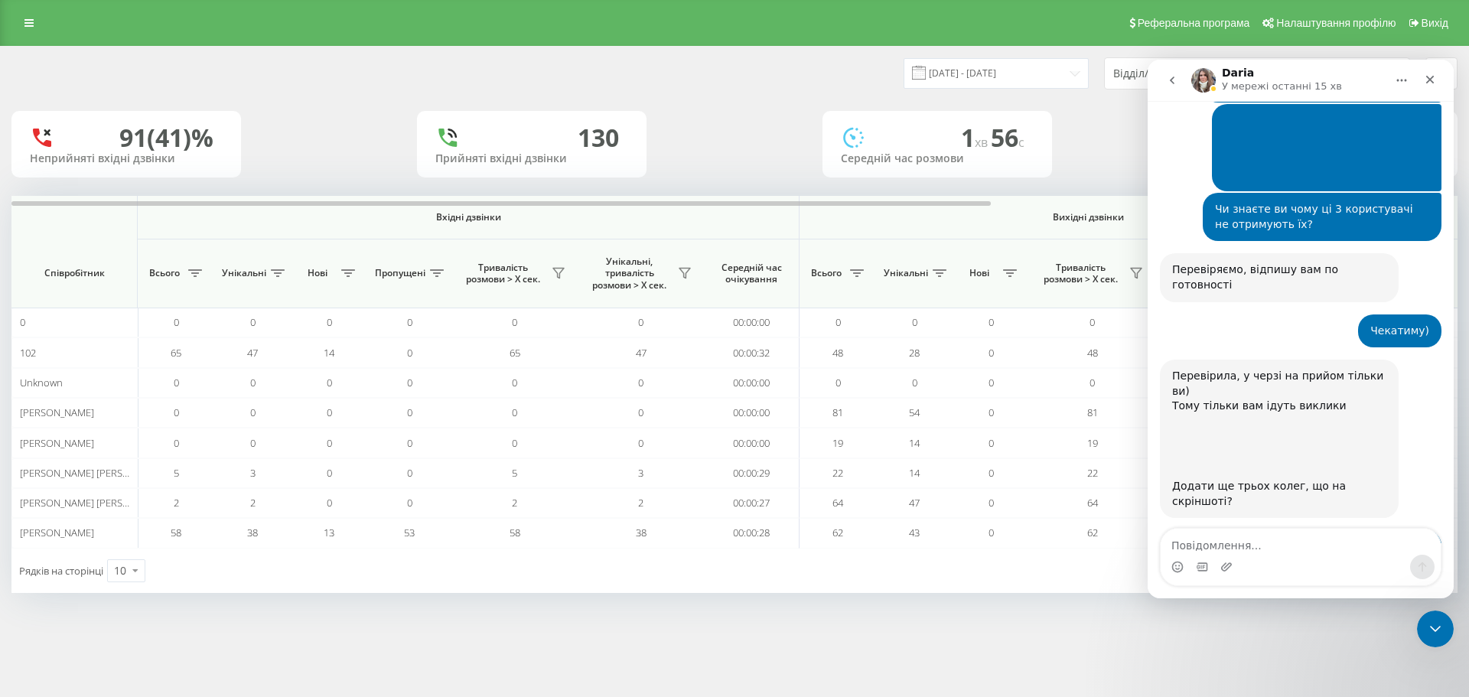
scroll to position [843, 0]
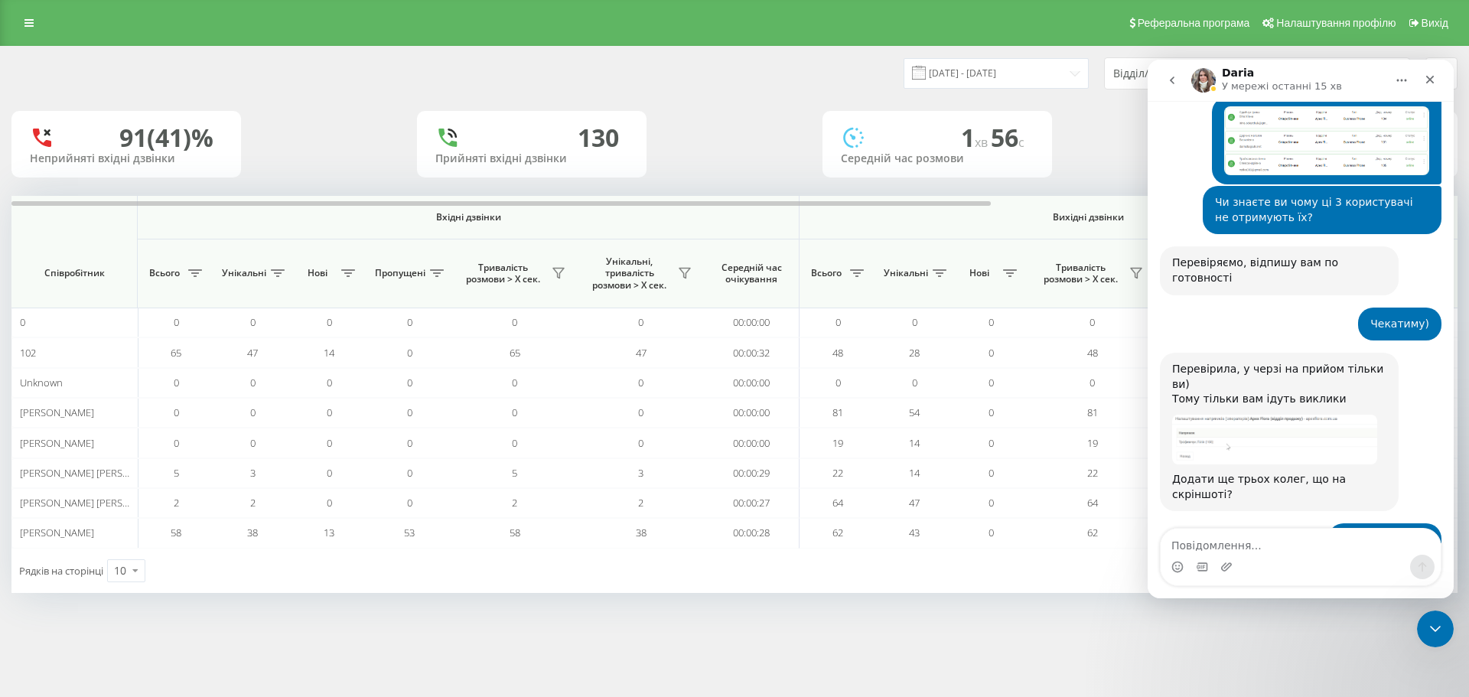
click at [1251, 543] on textarea "Повідомлення..." at bounding box center [1301, 542] width 280 height 26
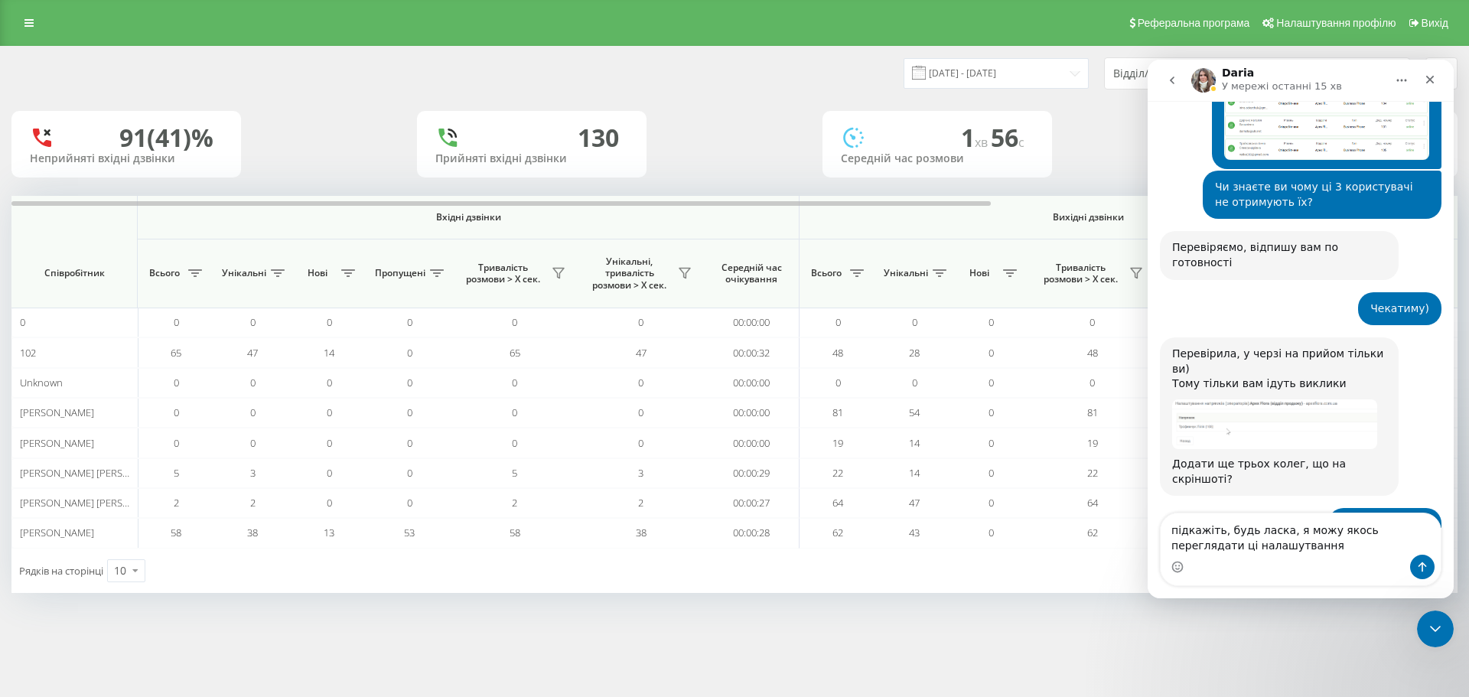
type textarea "підкажіть, будь ласка, я можу якось переглядати ці налашутвання?"
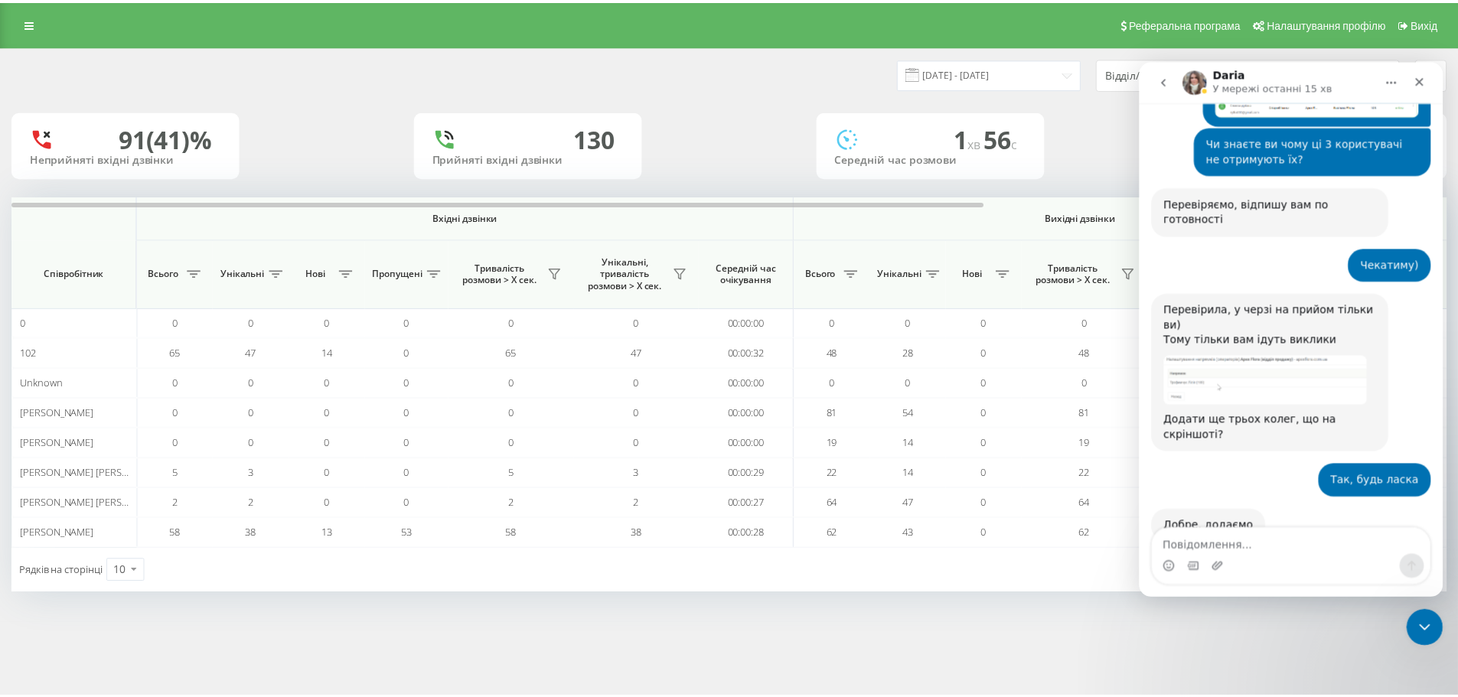
scroll to position [904, 0]
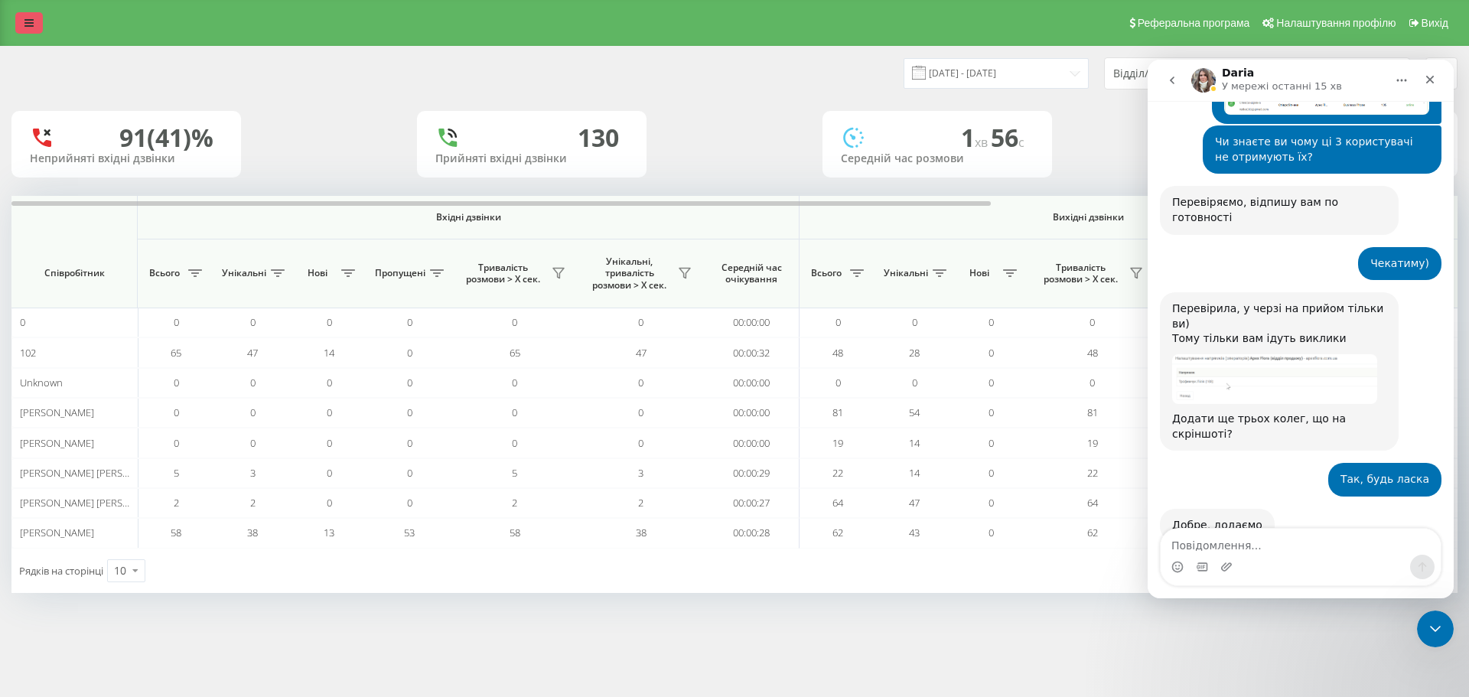
click at [18, 23] on link at bounding box center [29, 22] width 28 height 21
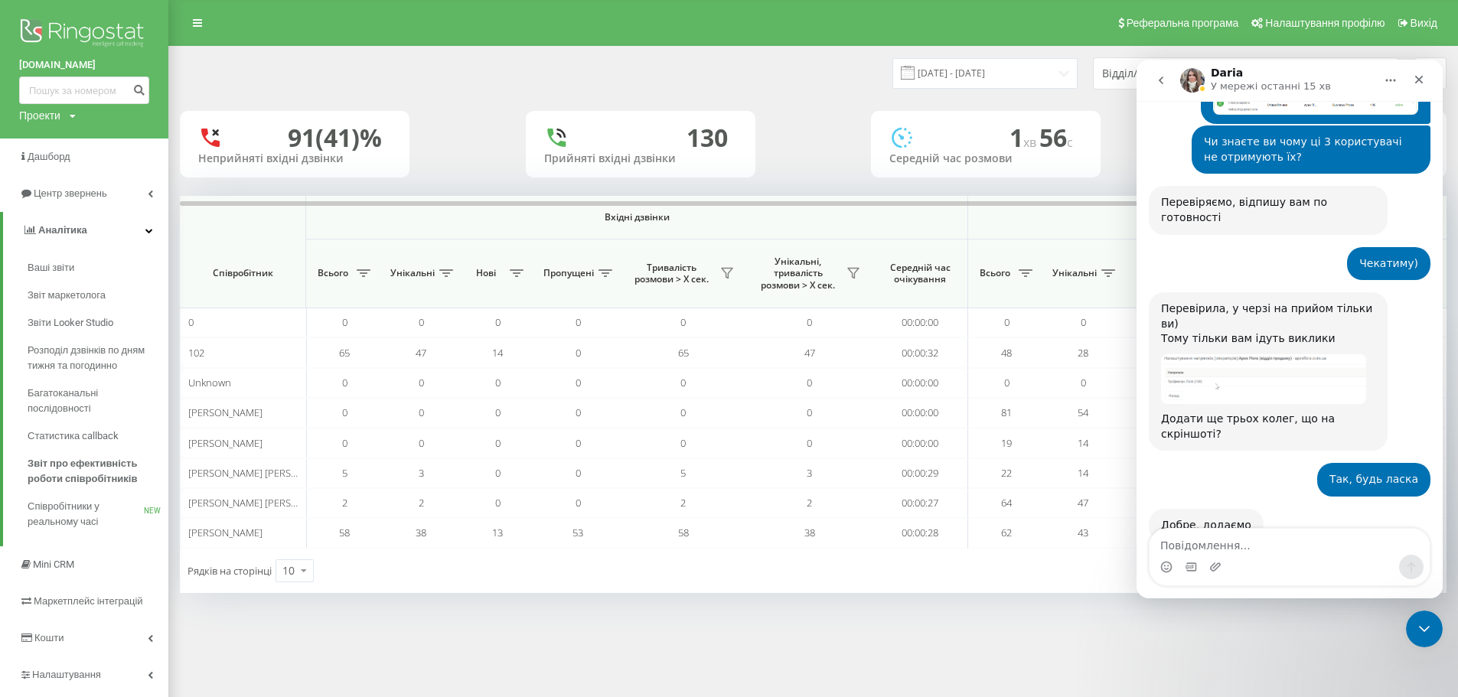
click at [64, 122] on div "Проекти apexflora.com.ua" at bounding box center [47, 115] width 57 height 15
click at [72, 263] on span "Ваші звіти" at bounding box center [53, 267] width 51 height 15
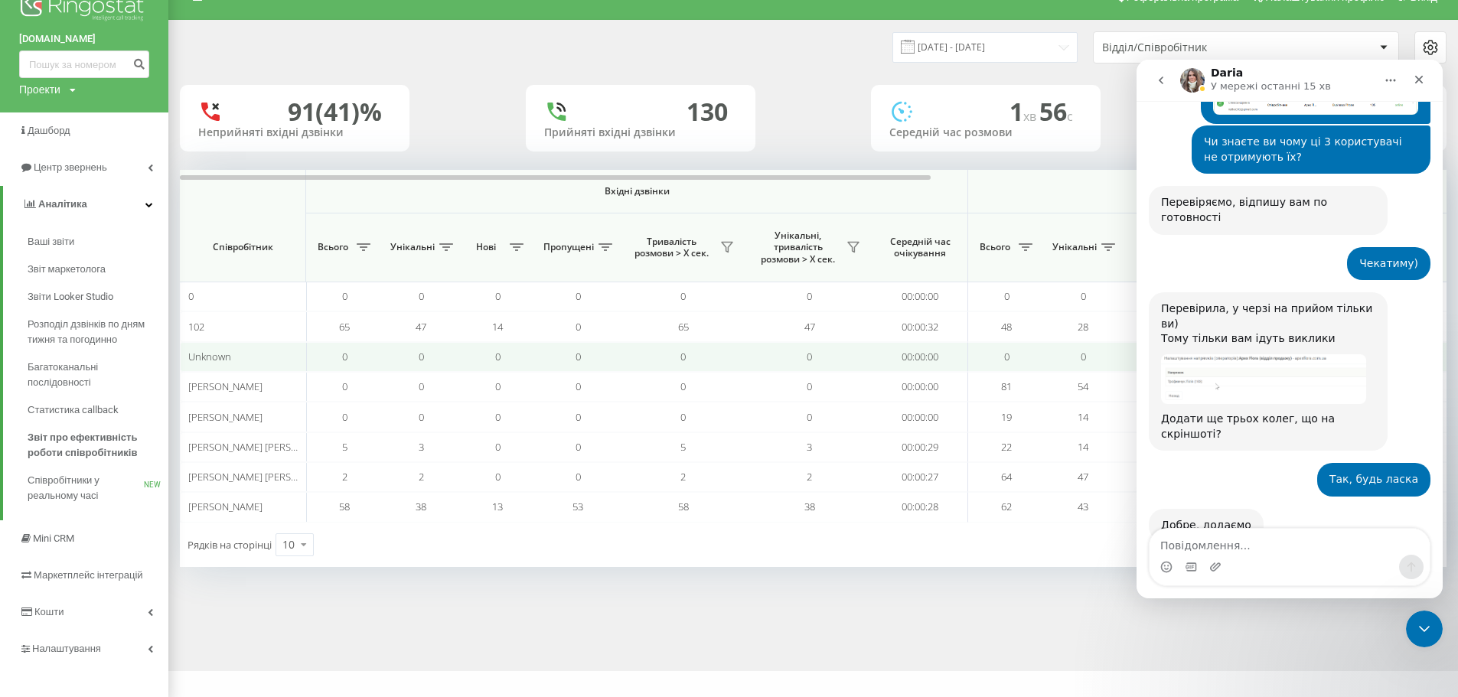
scroll to position [35, 0]
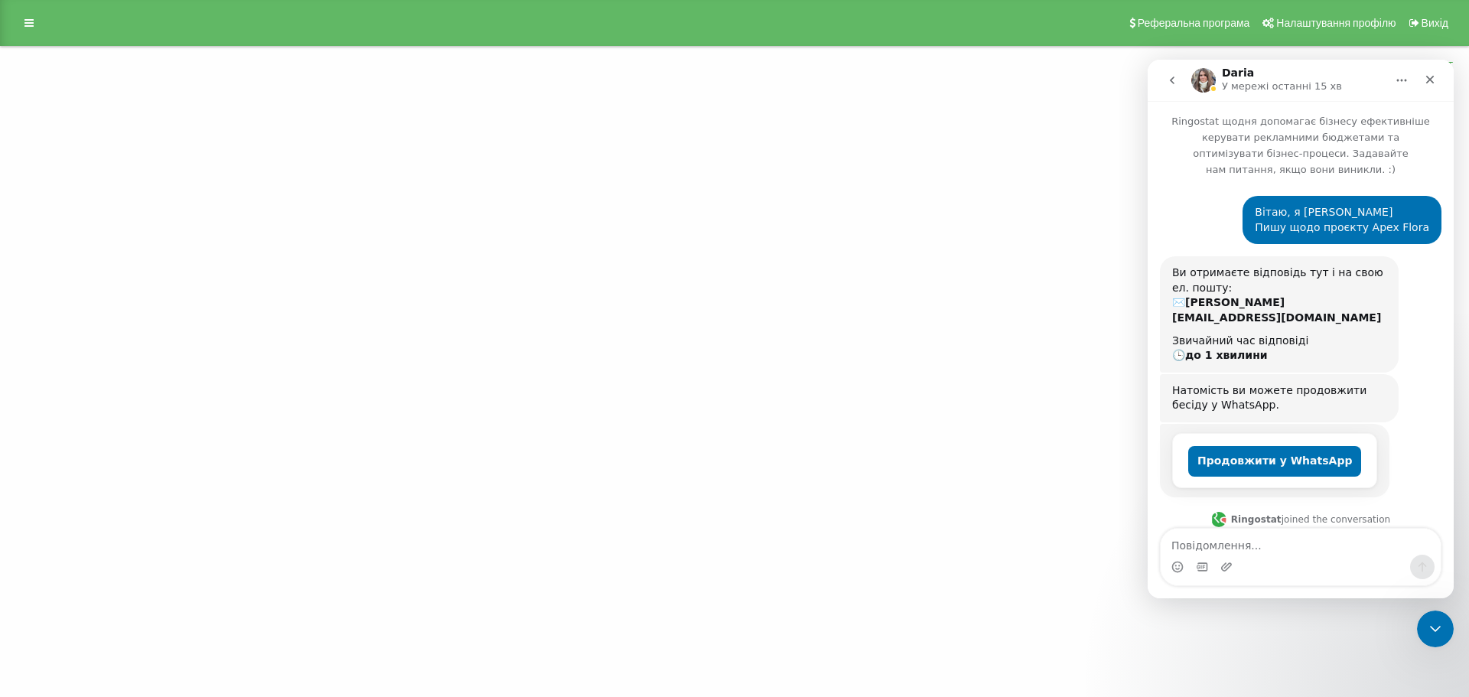
scroll to position [593, 0]
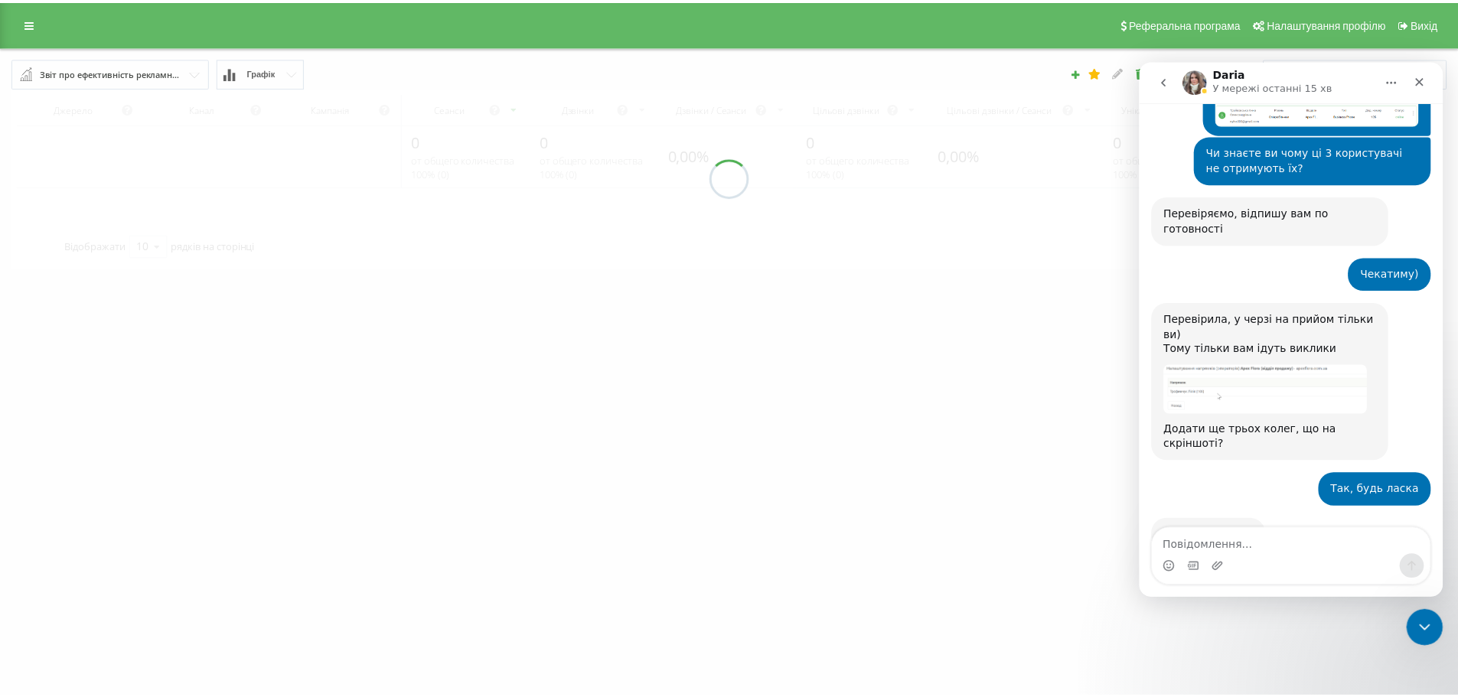
scroll to position [904, 0]
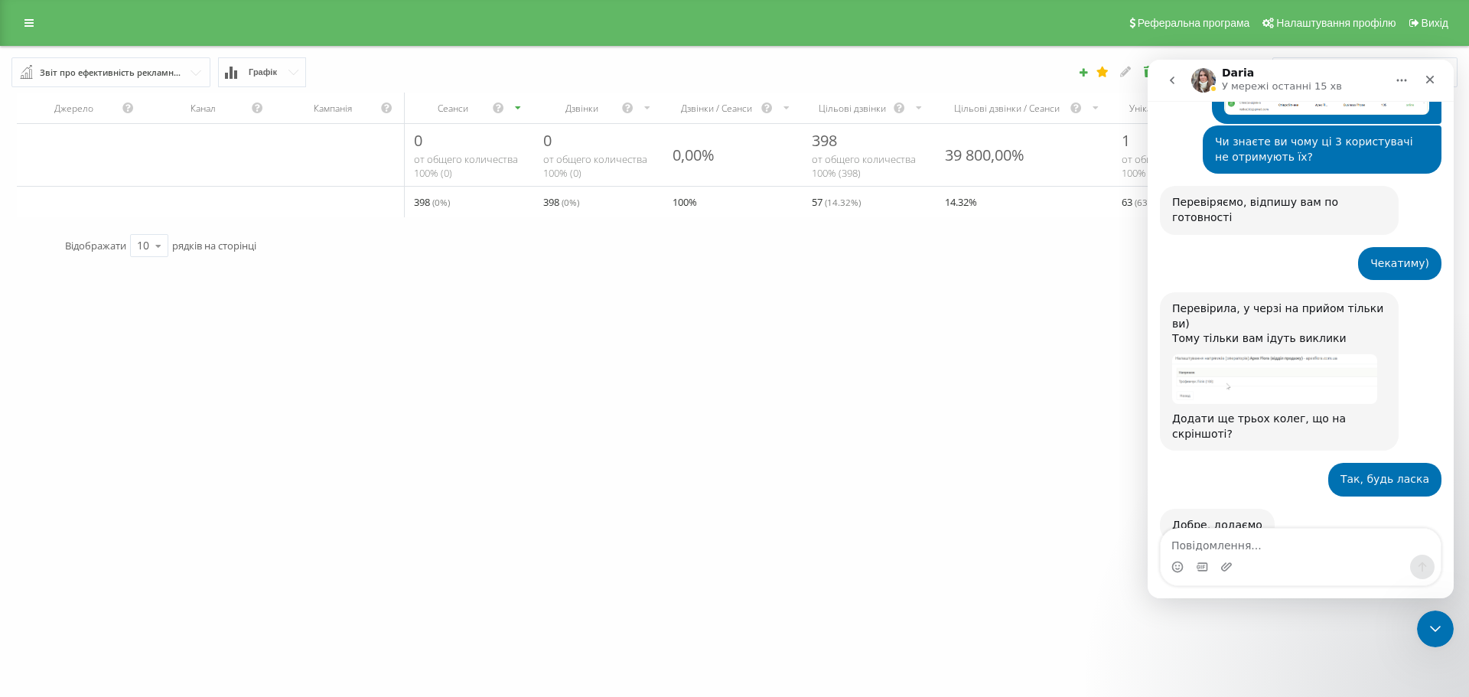
click at [20, 217] on div "scrollable content" at bounding box center [81, 202] width 129 height 31
click at [32, 16] on link at bounding box center [29, 22] width 28 height 21
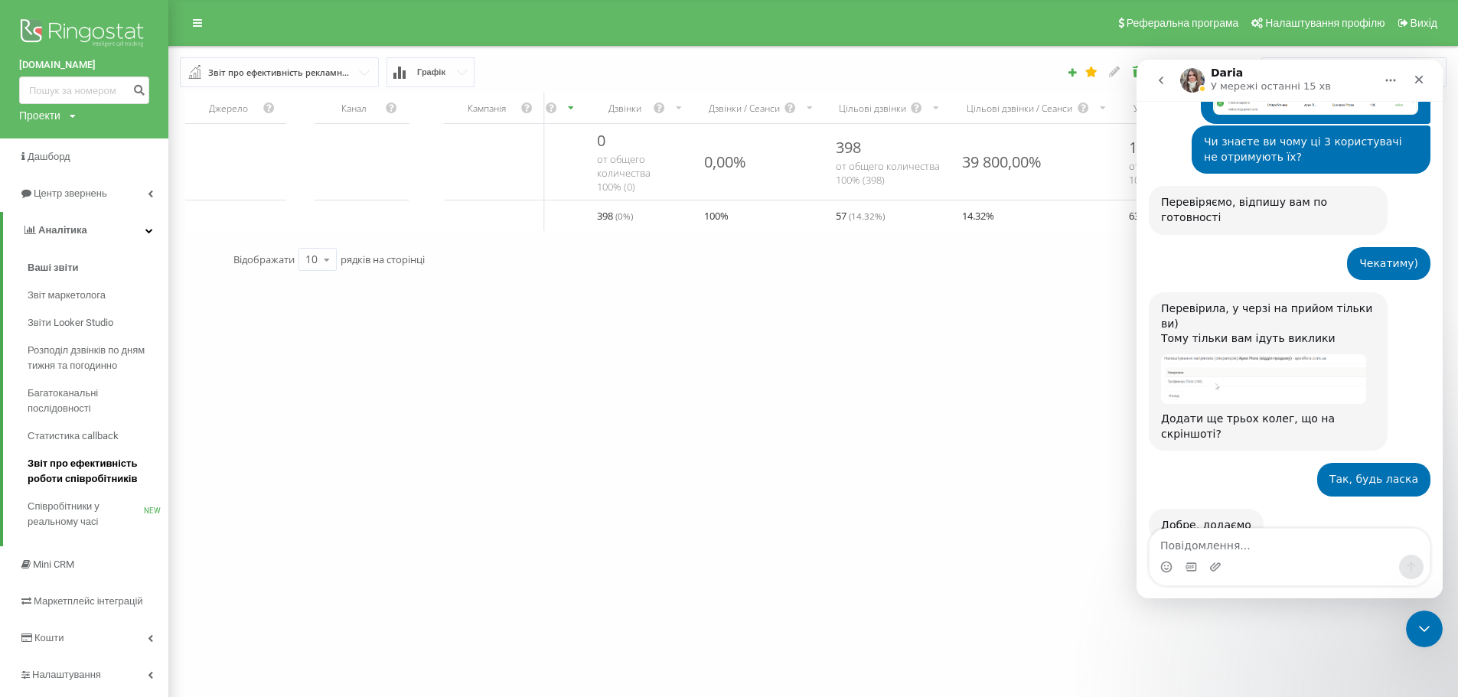
click at [126, 474] on span "Звіт про ефективність роботи співробітників" at bounding box center [94, 471] width 133 height 31
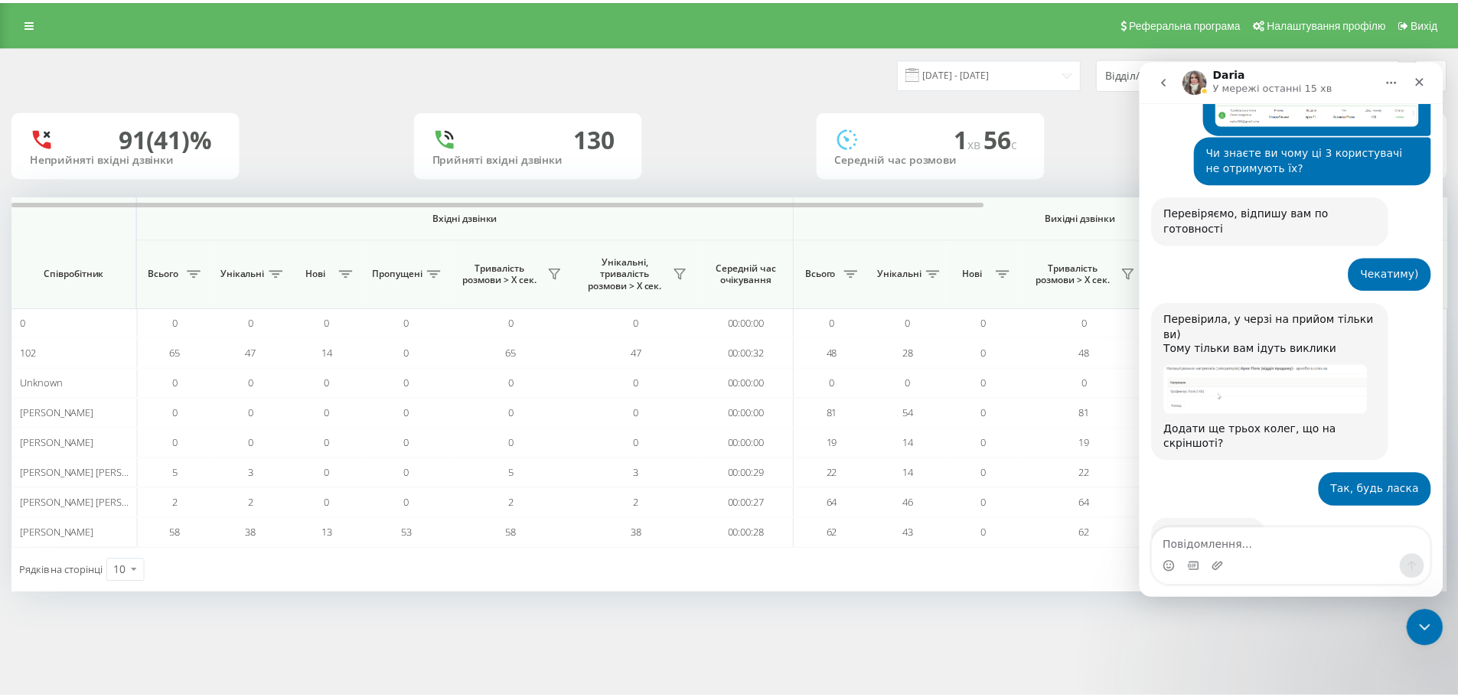
scroll to position [904, 0]
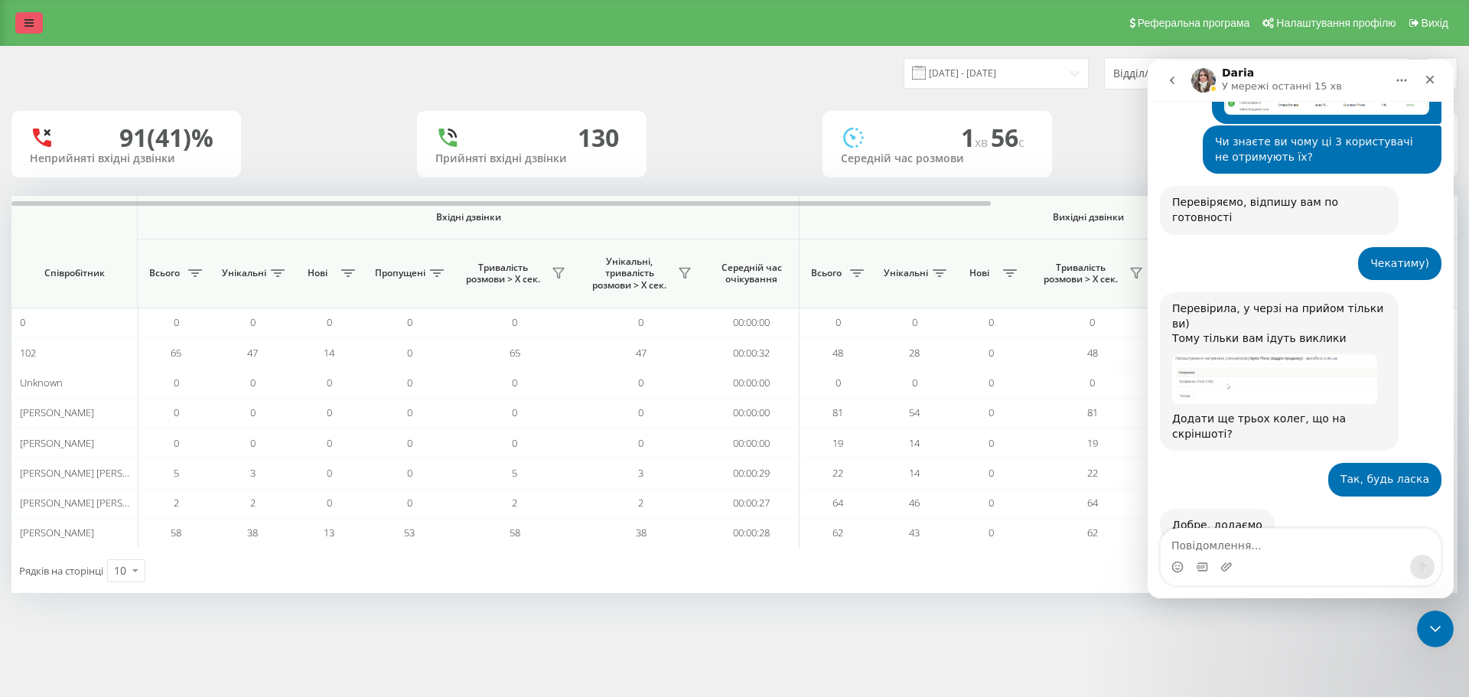
click at [28, 22] on icon at bounding box center [28, 23] width 9 height 11
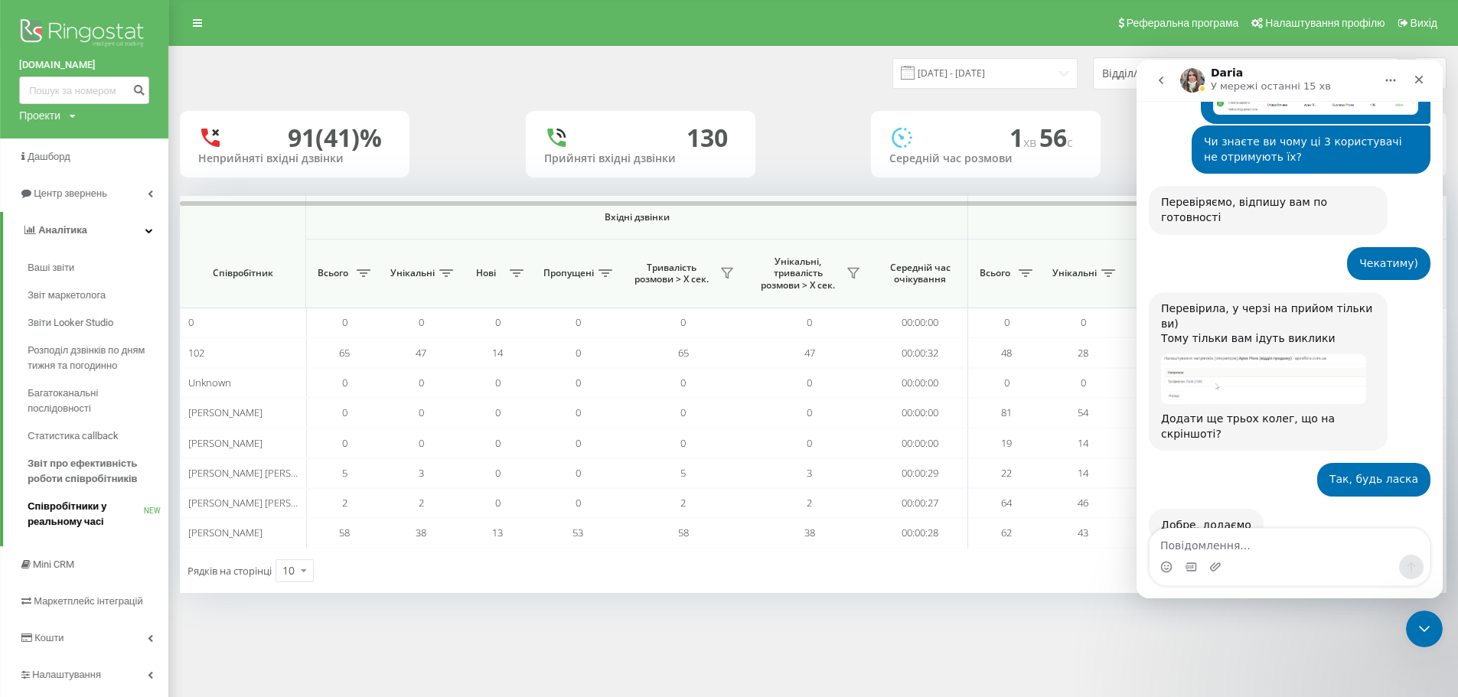
click at [96, 512] on span "Співробітники у реальному часі" at bounding box center [86, 514] width 116 height 31
click at [93, 510] on span "Співробітники у реальному часі" at bounding box center [86, 514] width 116 height 31
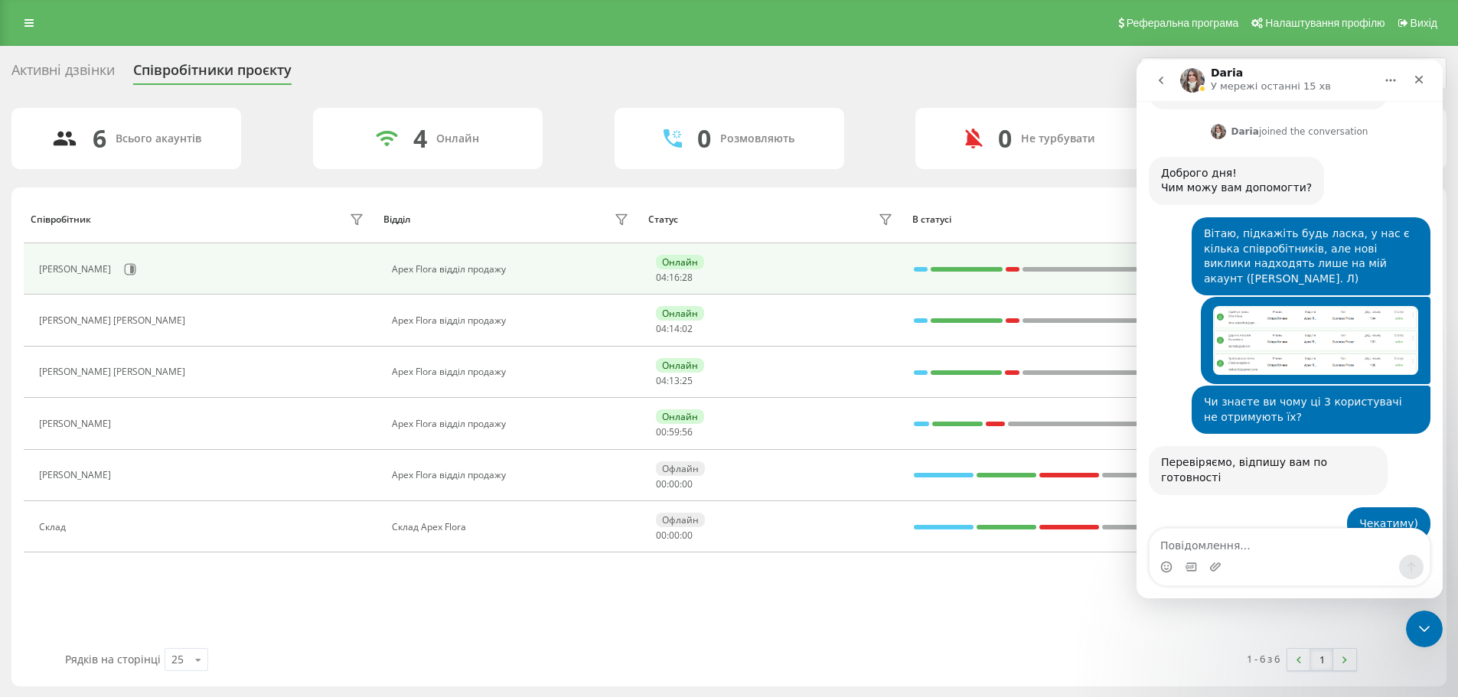
scroll to position [904, 0]
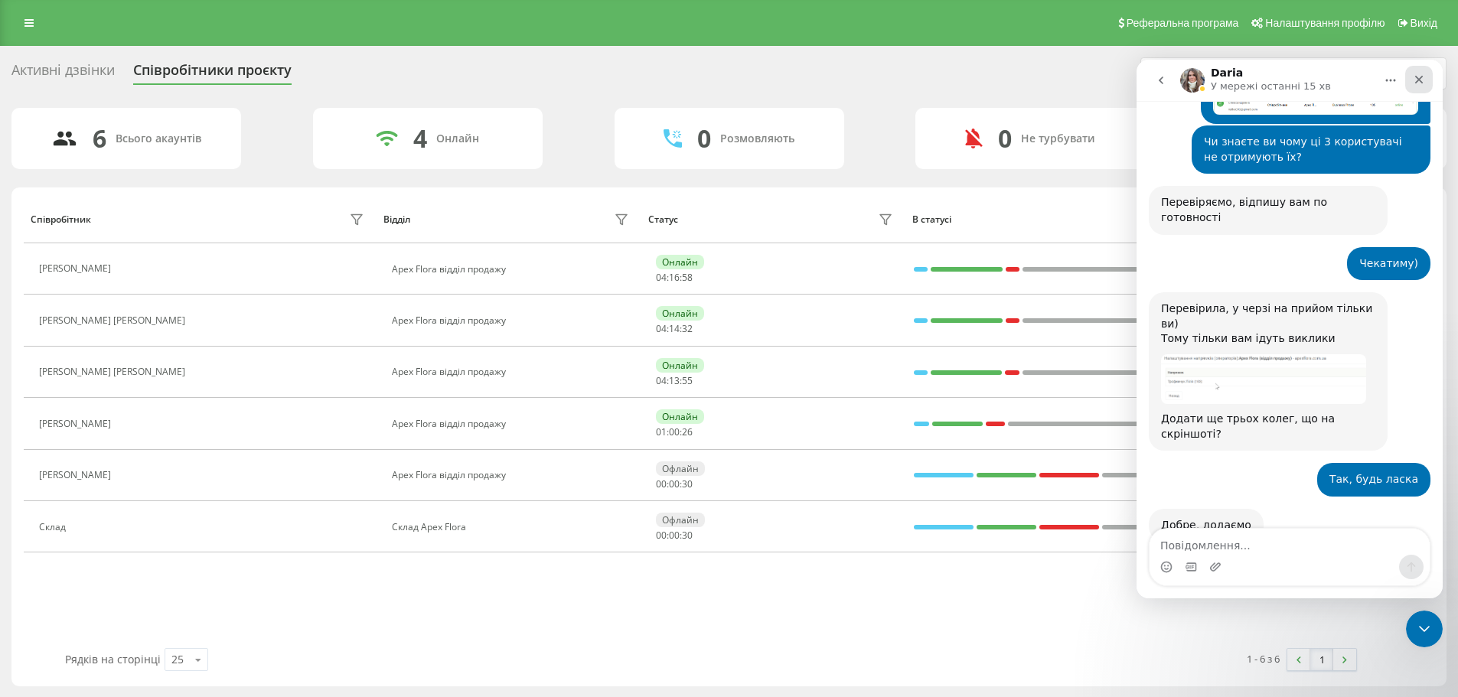
click at [1417, 73] on icon "Закрити" at bounding box center [1419, 79] width 12 height 12
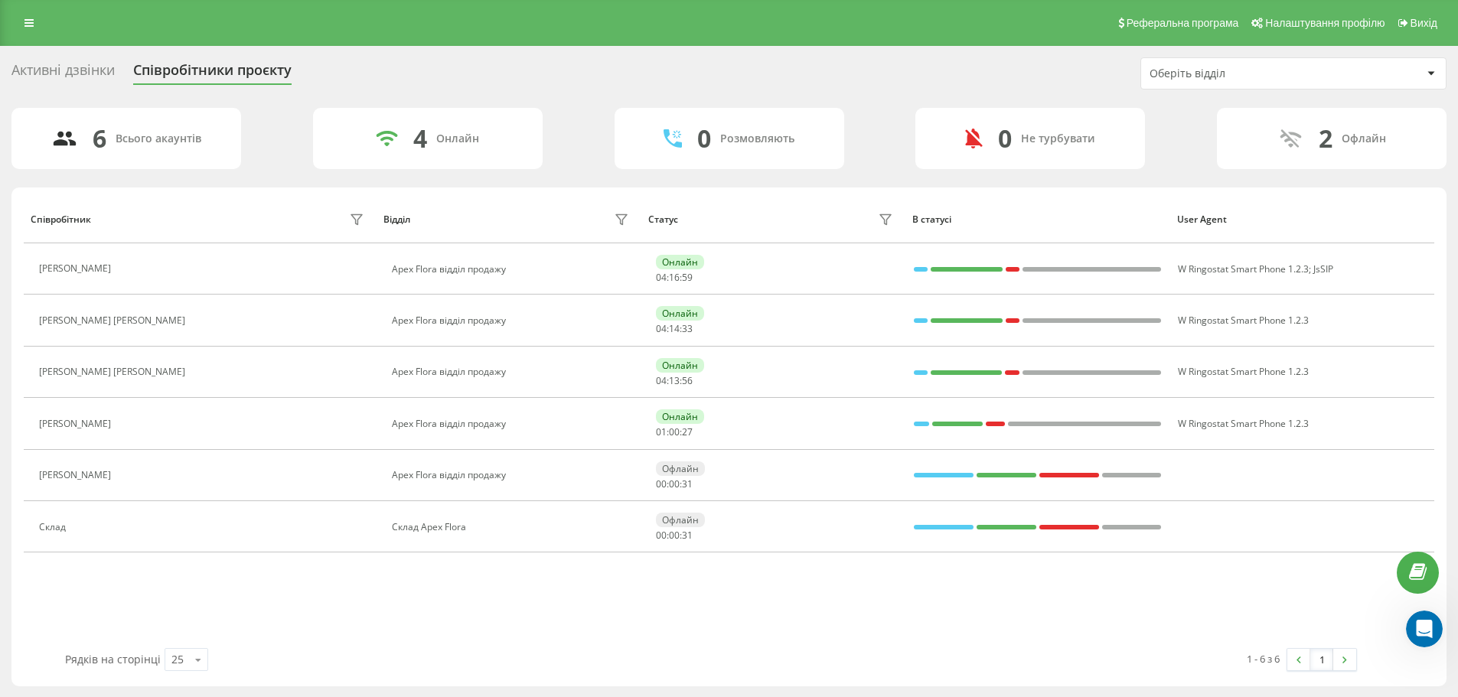
click at [1331, 137] on div "2" at bounding box center [1325, 138] width 14 height 29
click at [1302, 132] on icon at bounding box center [1290, 138] width 25 height 24
click at [38, 67] on div "Активні дзвінки" at bounding box center [62, 74] width 103 height 24
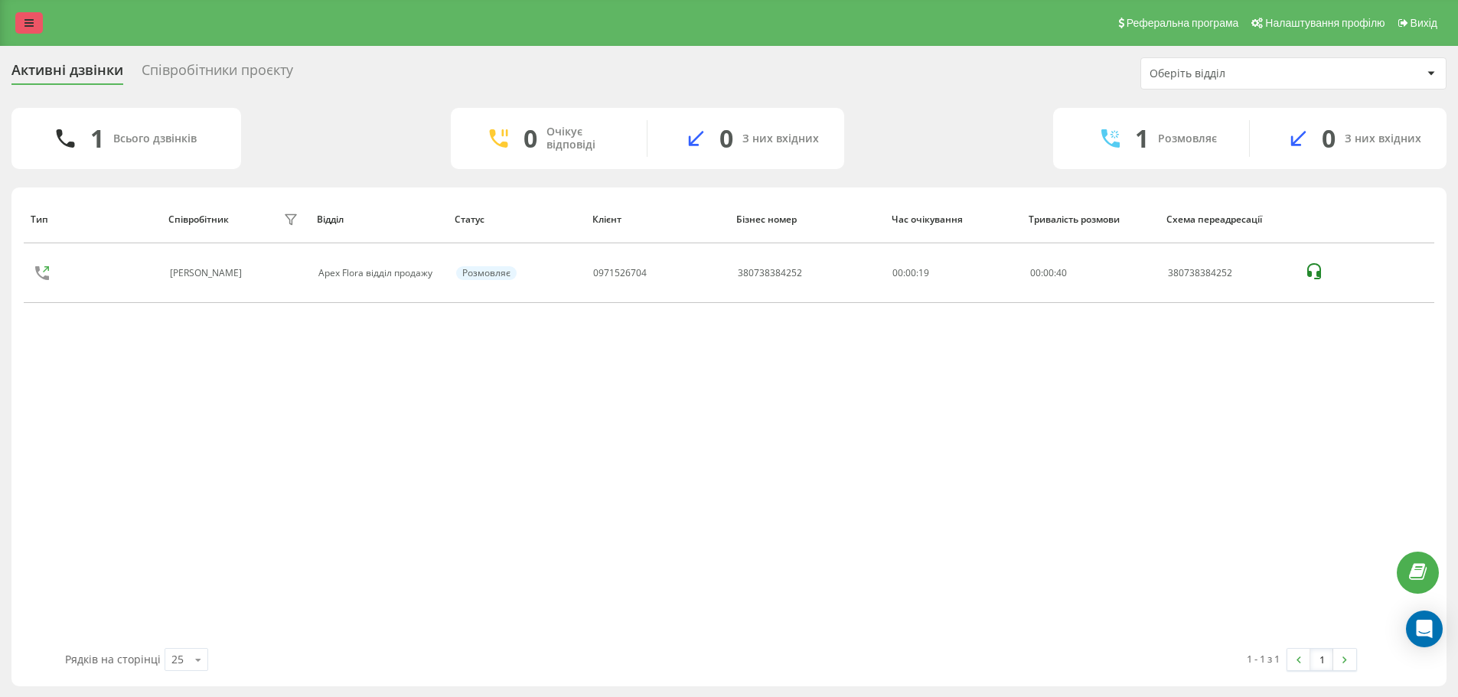
click at [33, 26] on icon at bounding box center [28, 23] width 9 height 11
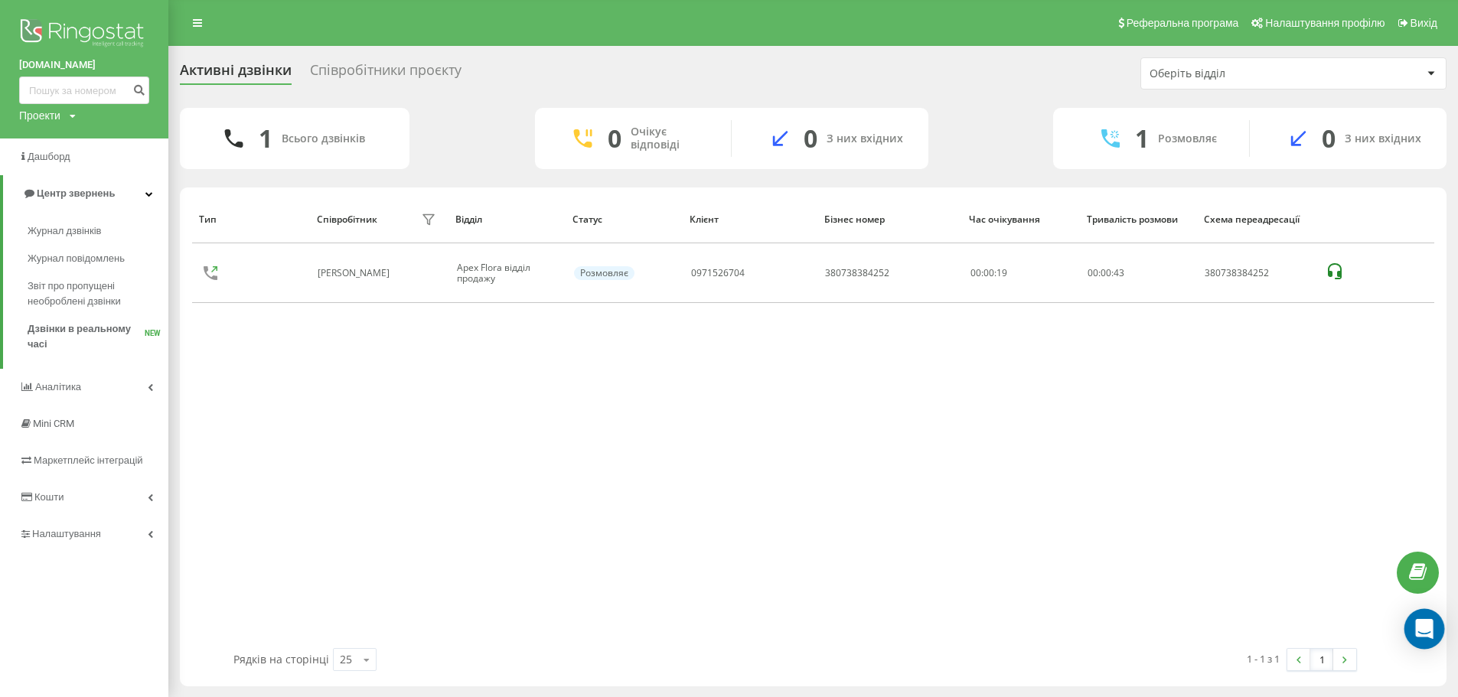
click at [1422, 630] on icon "Open Intercom Messenger" at bounding box center [1424, 629] width 18 height 20
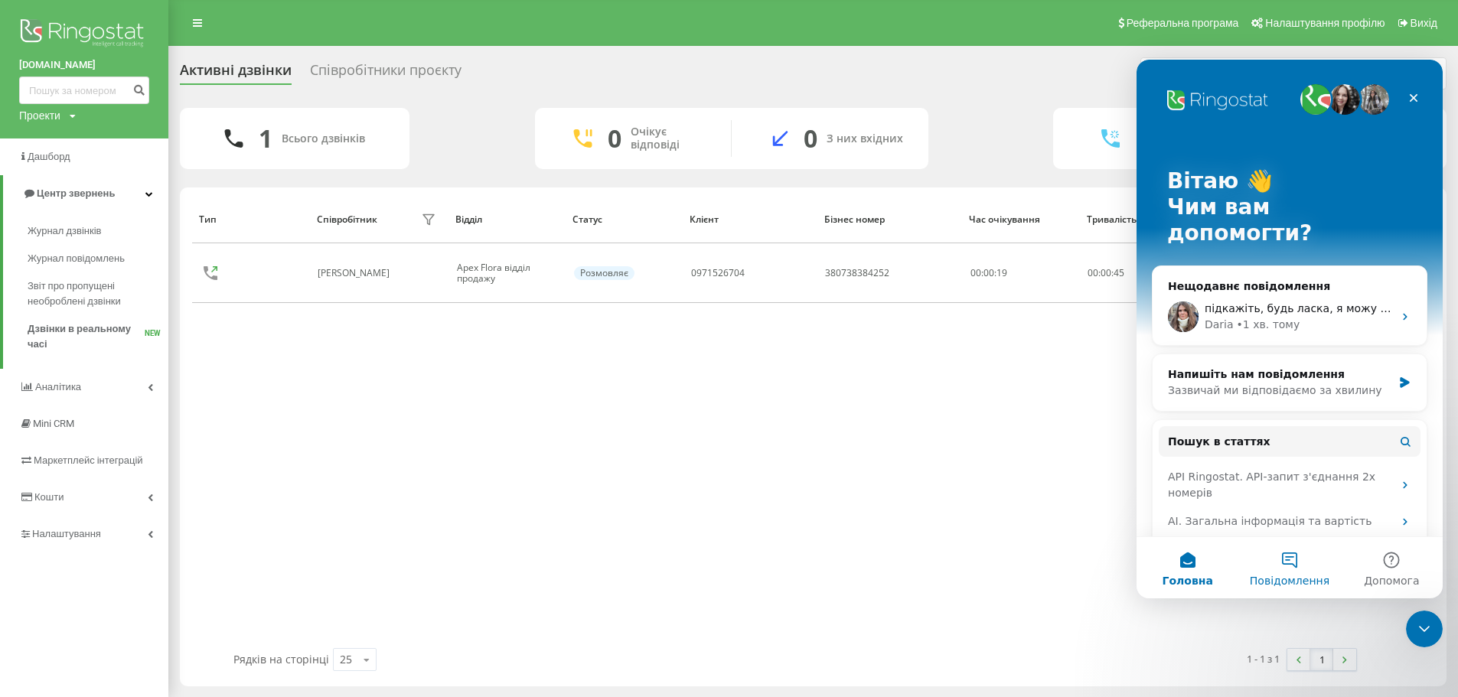
click at [1277, 556] on button "Повідомлення" at bounding box center [1289, 567] width 102 height 61
